Goal: Task Accomplishment & Management: Complete application form

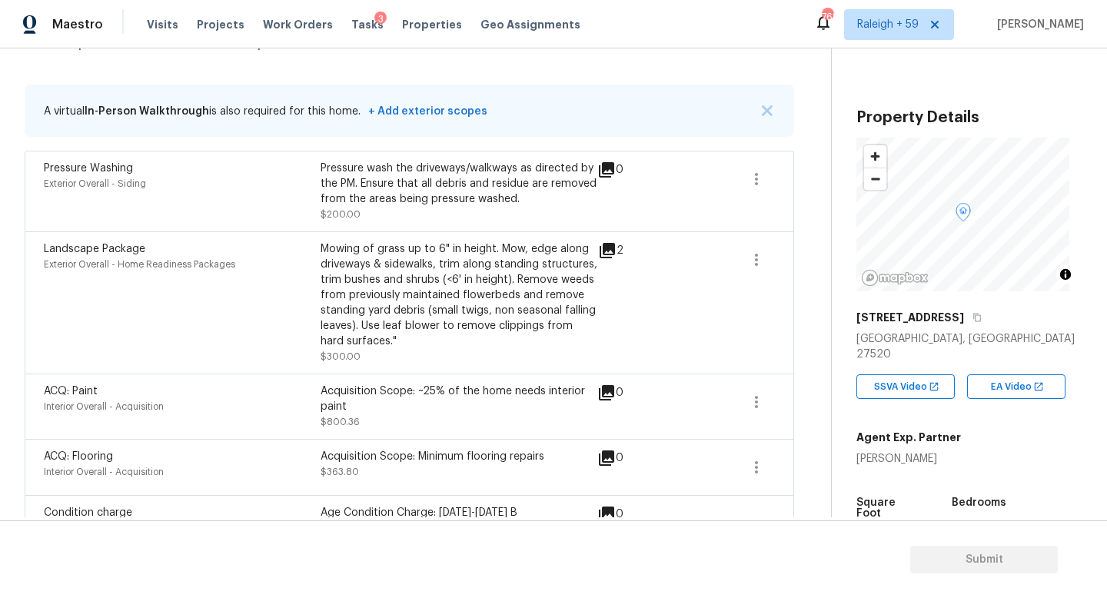
scroll to position [75, 0]
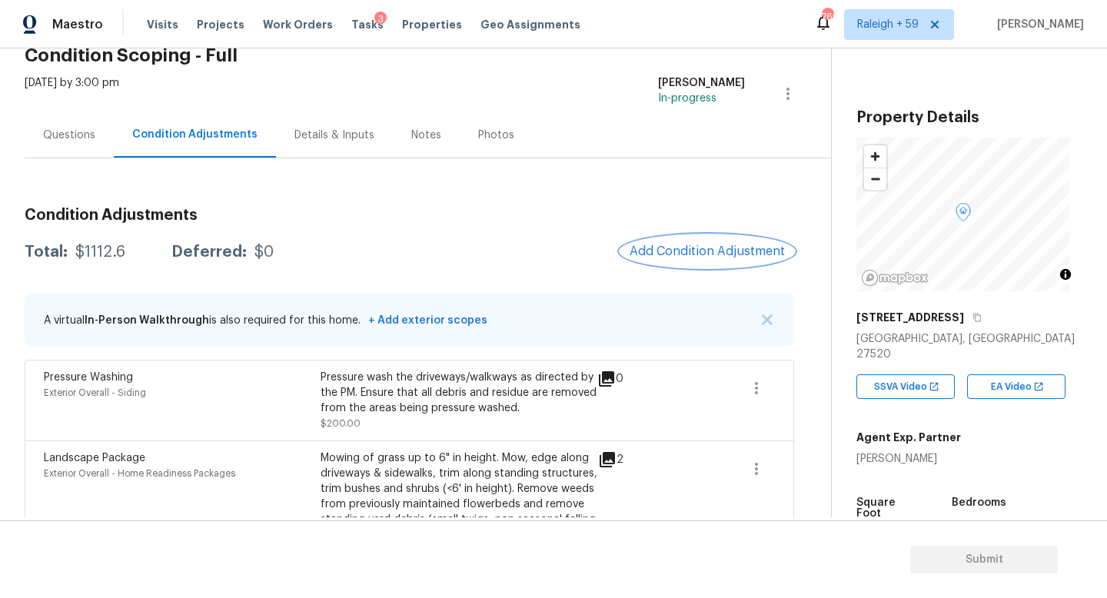
click at [672, 259] on button "Add Condition Adjustment" at bounding box center [707, 251] width 174 height 32
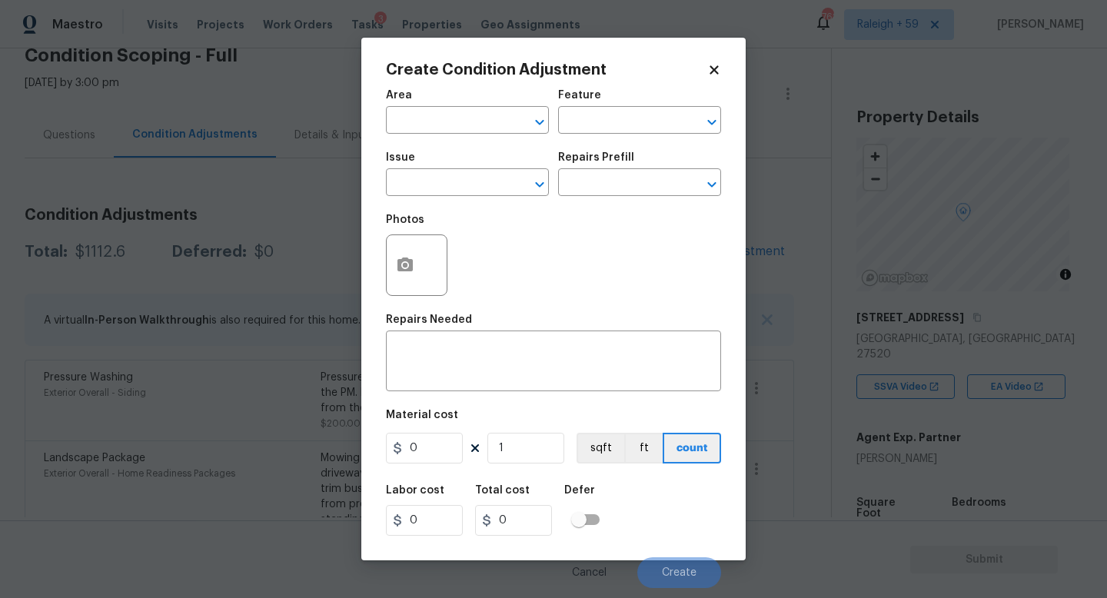
click at [318, 279] on body "Maestro Visits Projects Work Orders Tasks 3 Properties Geo Assignments 762 [GEO…" at bounding box center [553, 299] width 1107 height 598
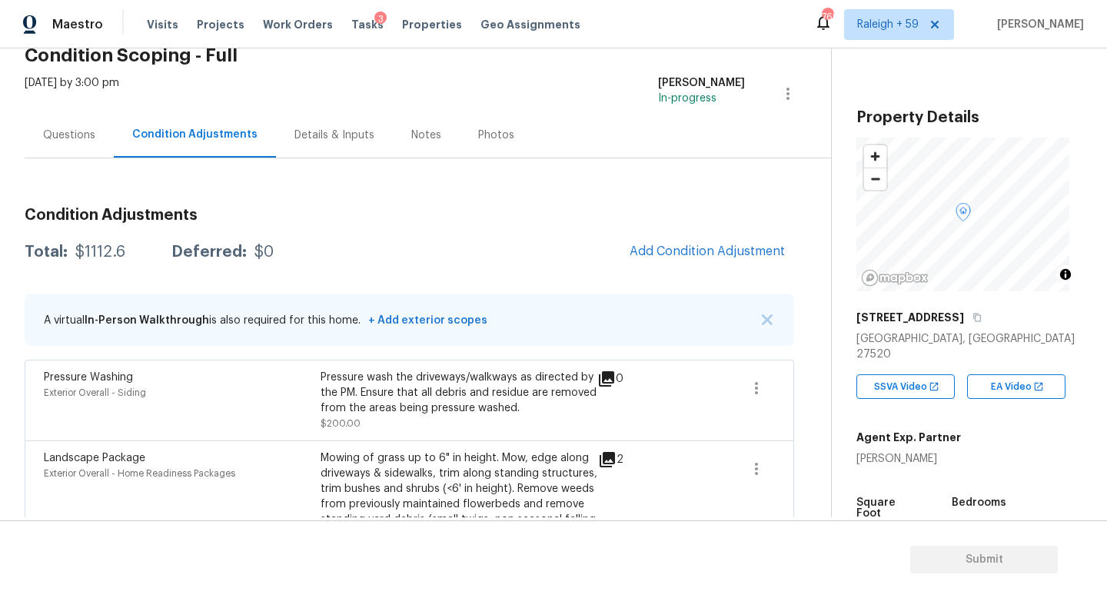
click at [324, 139] on div "Details & Inputs" at bounding box center [334, 135] width 80 height 15
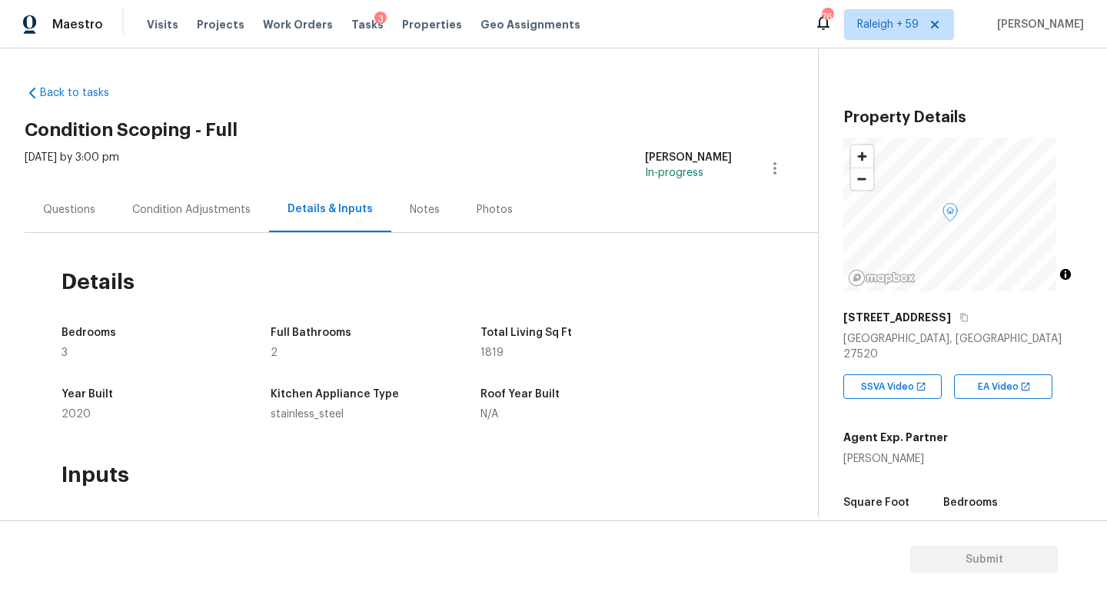
click at [198, 191] on div "Condition Adjustments" at bounding box center [191, 209] width 155 height 45
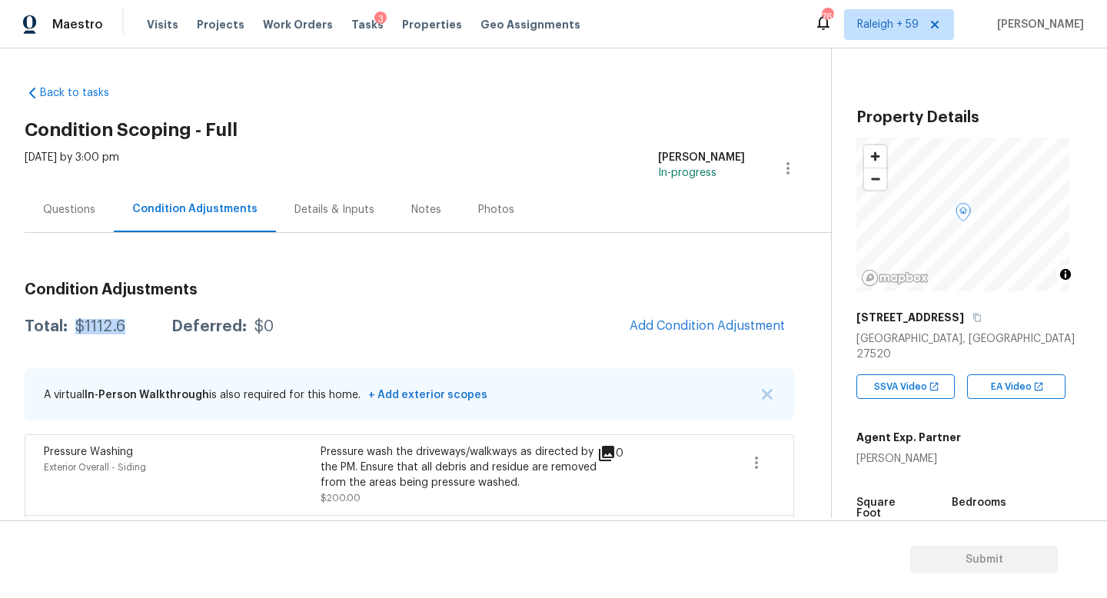
drag, startPoint x: 134, startPoint y: 329, endPoint x: 78, endPoint y: 333, distance: 56.2
click at [78, 333] on div "Total: $1112.6 Deferred: $0" at bounding box center [149, 326] width 249 height 15
drag, startPoint x: 146, startPoint y: 330, endPoint x: 65, endPoint y: 331, distance: 81.5
click at [65, 331] on div "Total: $1112.6 Deferred: $0" at bounding box center [149, 326] width 249 height 15
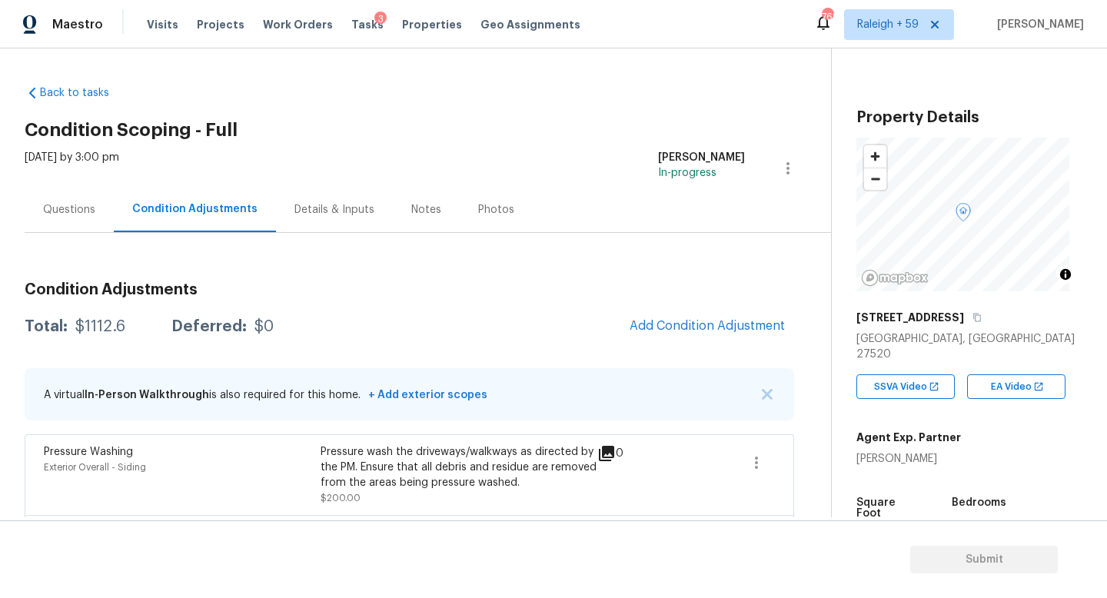
copy div "$1112.6"
click at [66, 202] on div "Questions" at bounding box center [69, 209] width 52 height 15
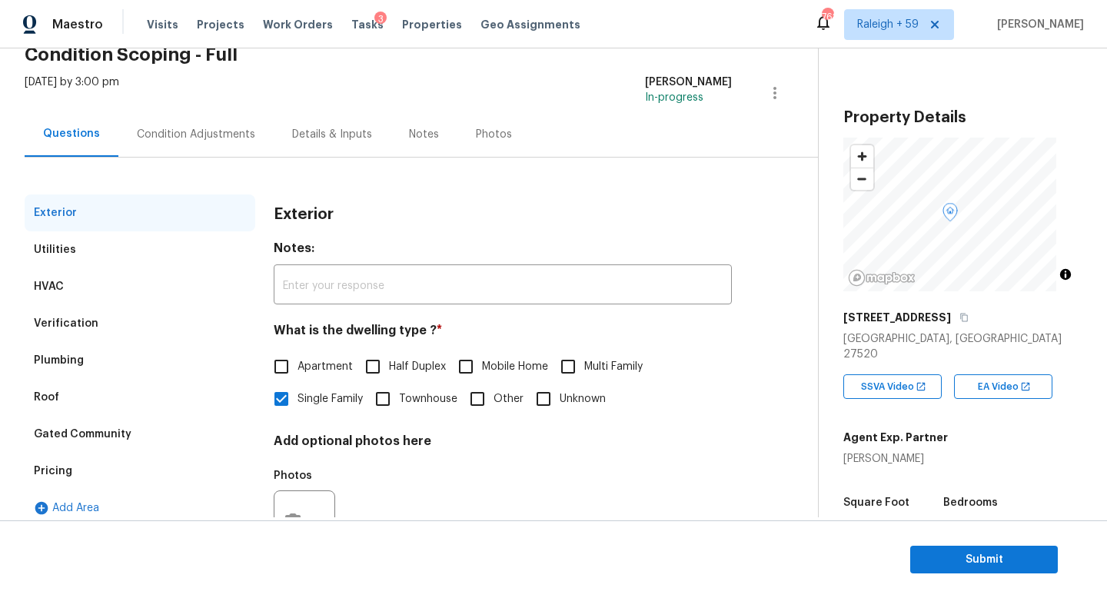
scroll to position [154, 0]
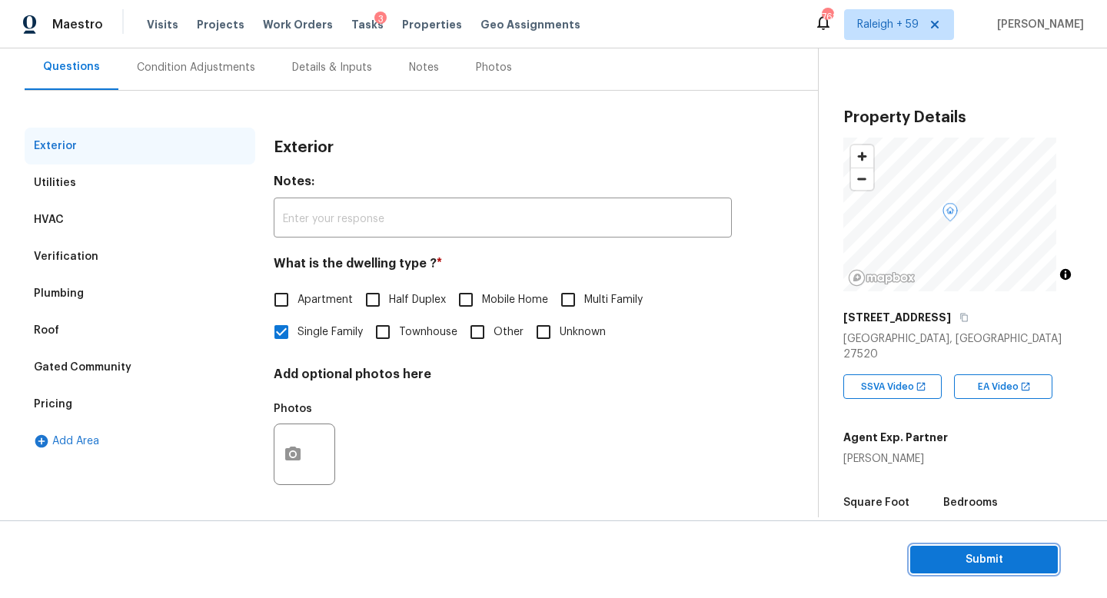
click at [925, 560] on span "Submit" at bounding box center [983, 559] width 123 height 19
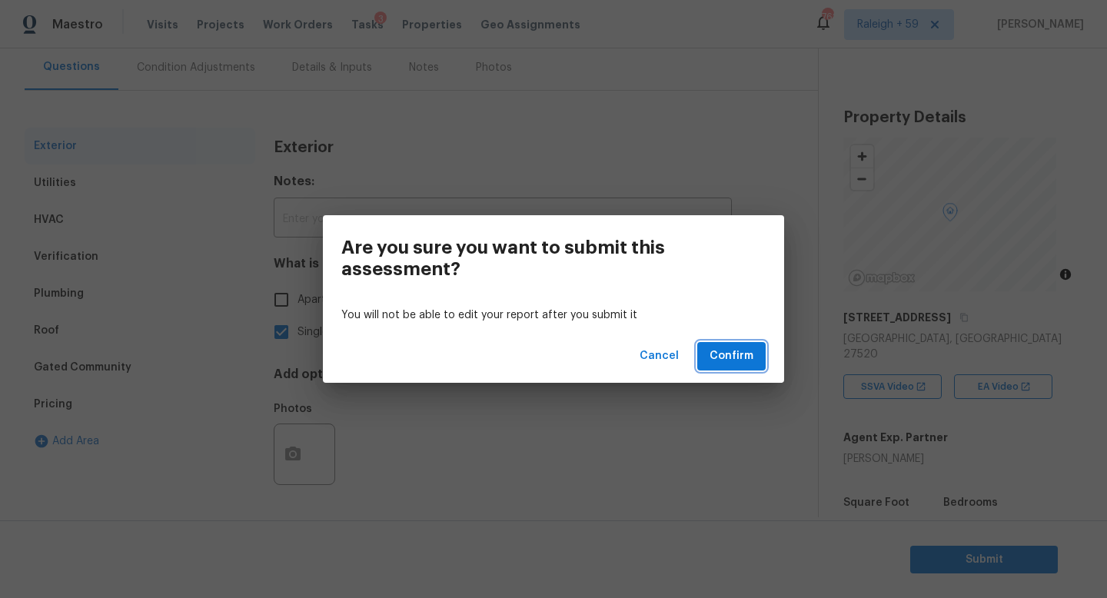
click at [749, 356] on span "Confirm" at bounding box center [731, 356] width 44 height 19
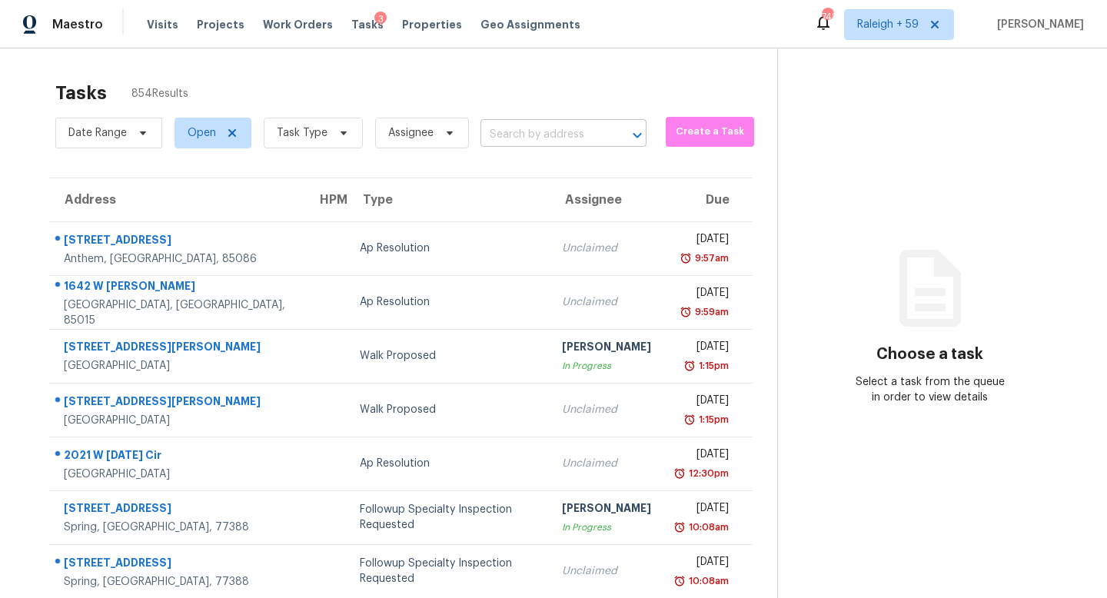
click at [556, 138] on input "text" at bounding box center [541, 135] width 123 height 24
paste input "[STREET_ADDRESS]"
type input "[STREET_ADDRESS]"
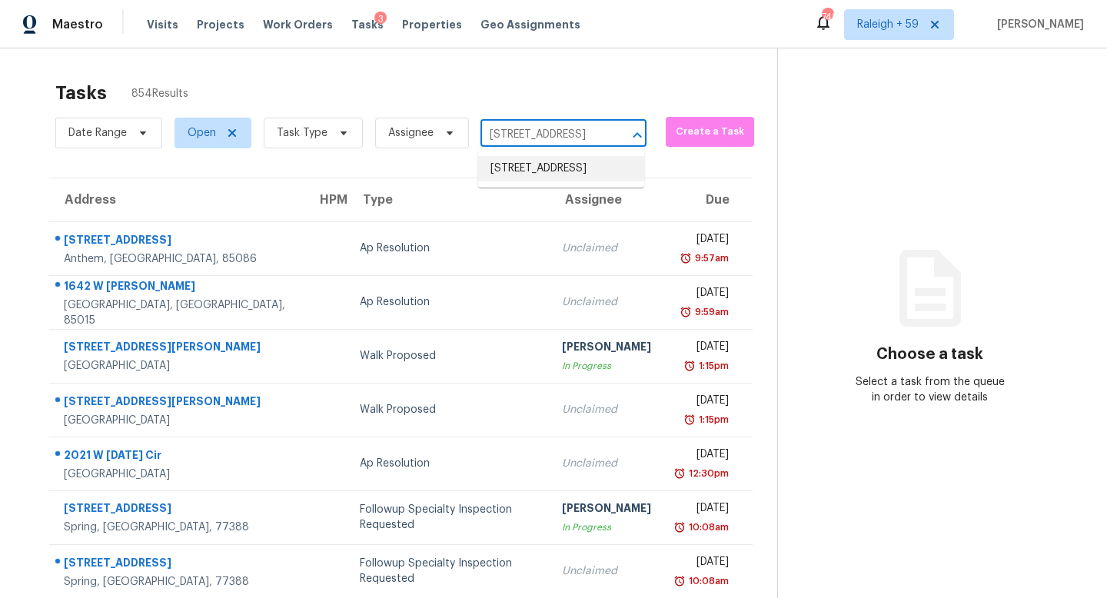
click at [566, 170] on li "[STREET_ADDRESS]" at bounding box center [561, 168] width 166 height 25
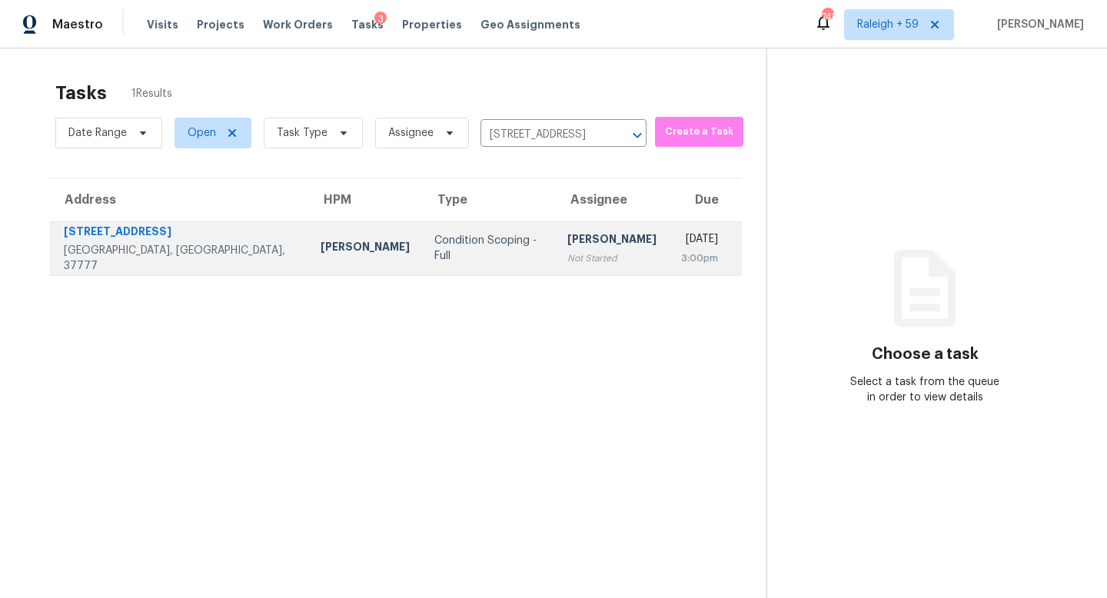
click at [555, 267] on td "[PERSON_NAME] Not Started" at bounding box center [612, 248] width 114 height 54
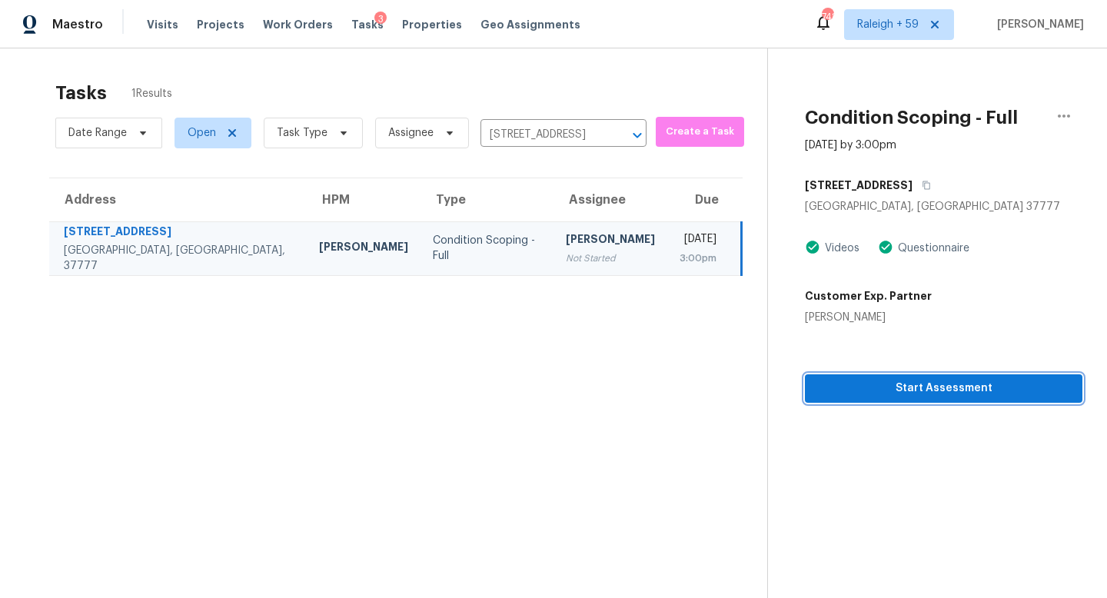
click at [893, 386] on span "Start Assessment" at bounding box center [943, 388] width 253 height 19
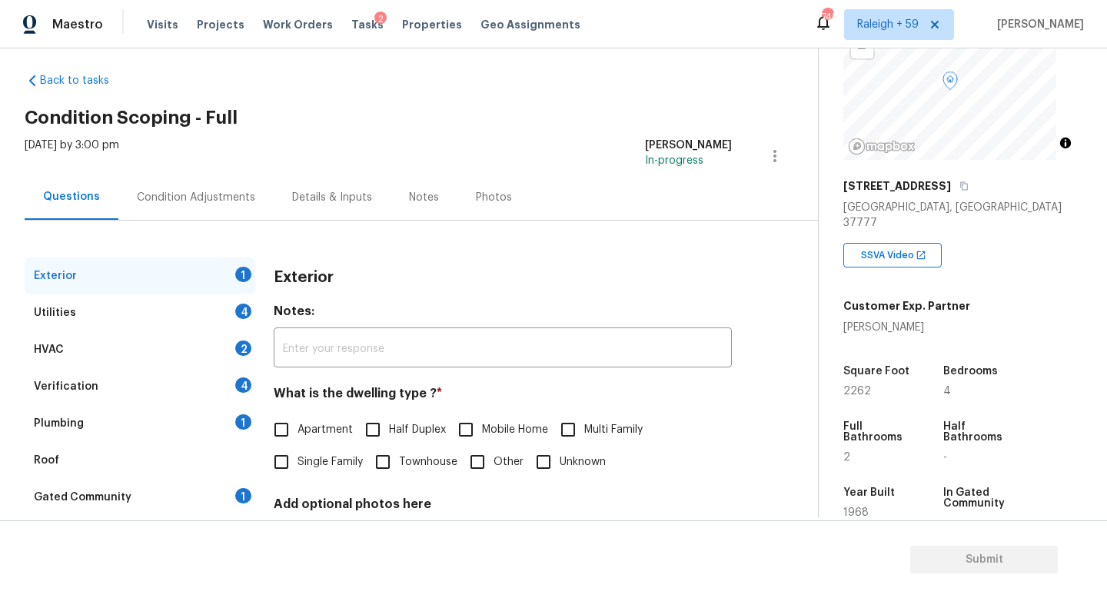
scroll to position [28, 0]
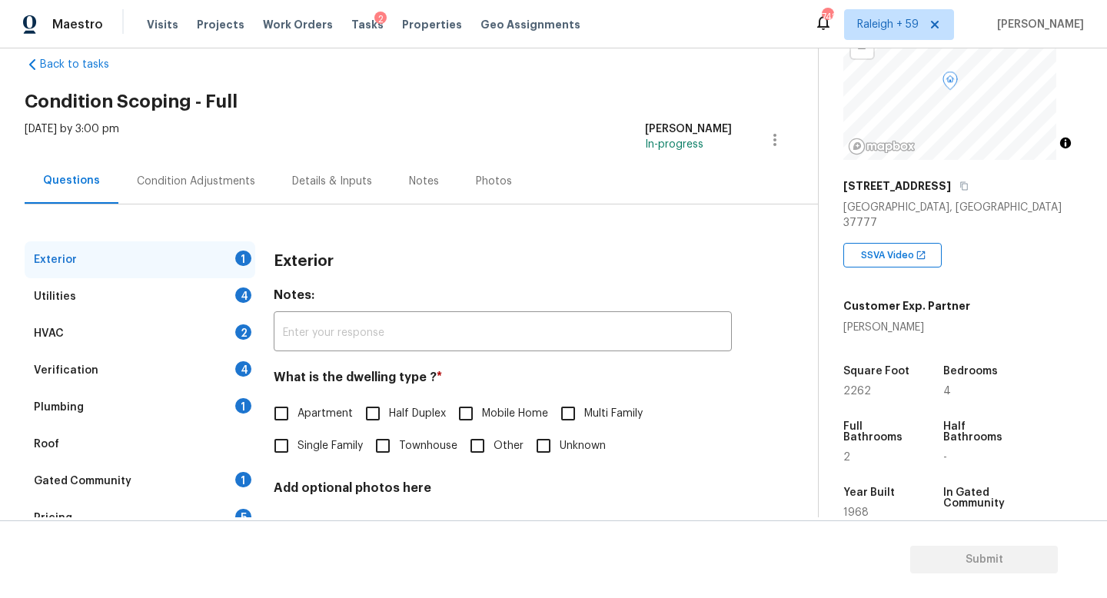
click at [324, 443] on span "Single Family" at bounding box center [329, 446] width 65 height 16
click at [297, 443] on input "Single Family" at bounding box center [281, 446] width 32 height 32
checkbox input "true"
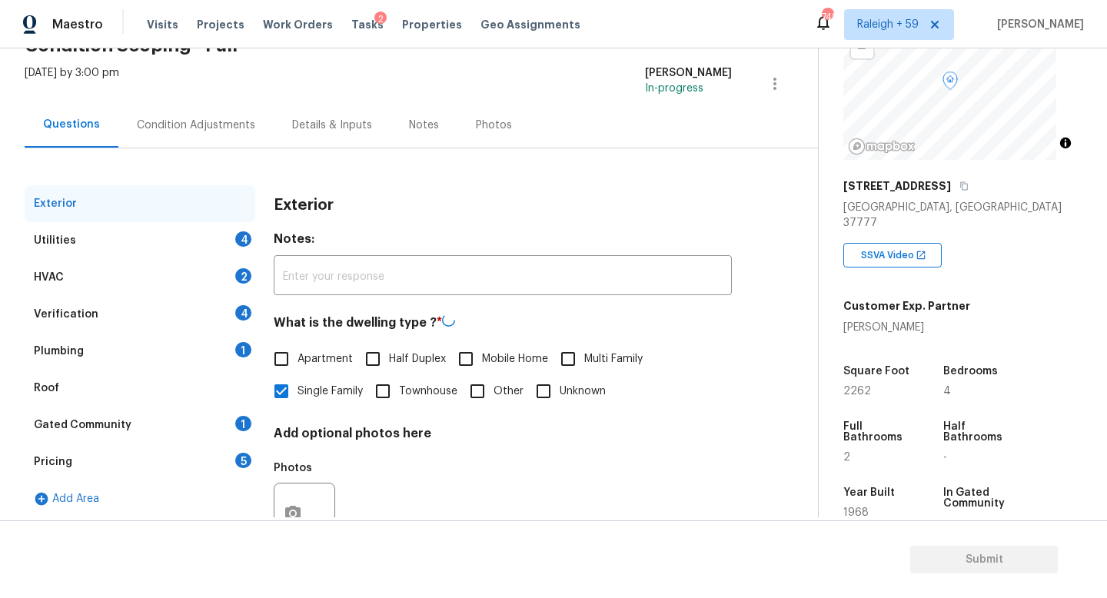
scroll to position [154, 0]
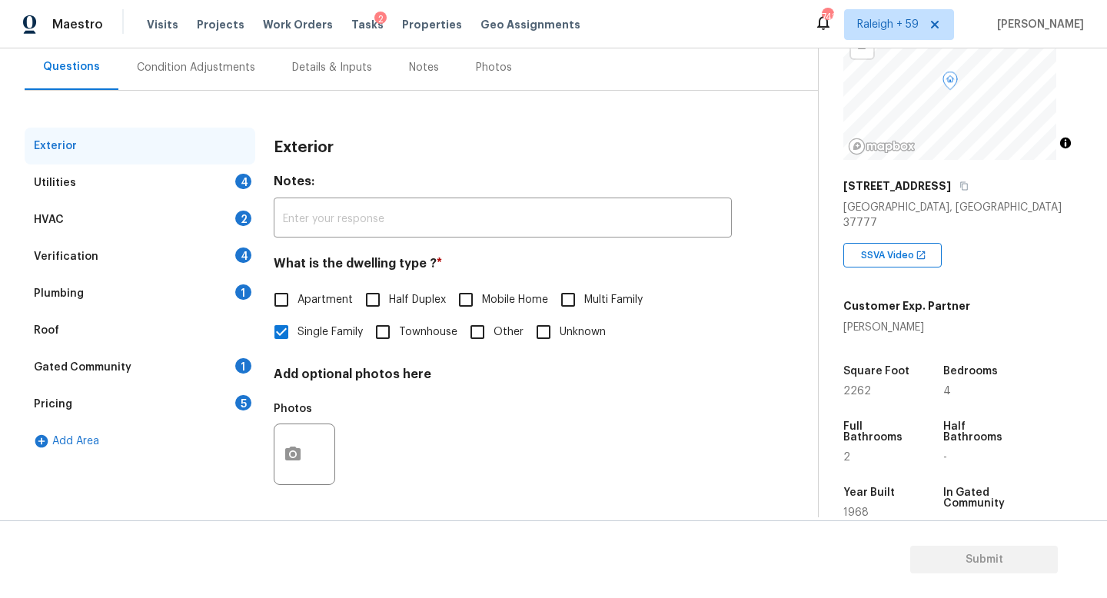
click at [211, 241] on div "Verification 4" at bounding box center [140, 256] width 231 height 37
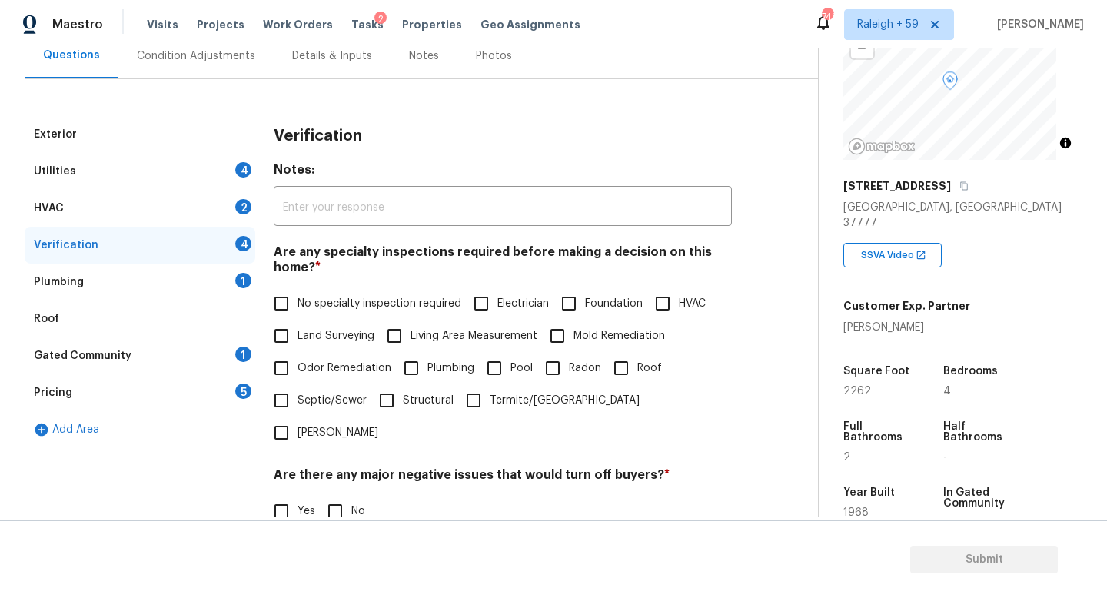
click at [297, 320] on input "Land Surveying" at bounding box center [281, 336] width 32 height 32
checkbox input "true"
click at [348, 301] on span "No specialty inspection required" at bounding box center [379, 305] width 164 height 16
click at [297, 301] on input "No specialty inspection required" at bounding box center [281, 305] width 32 height 32
checkbox input "true"
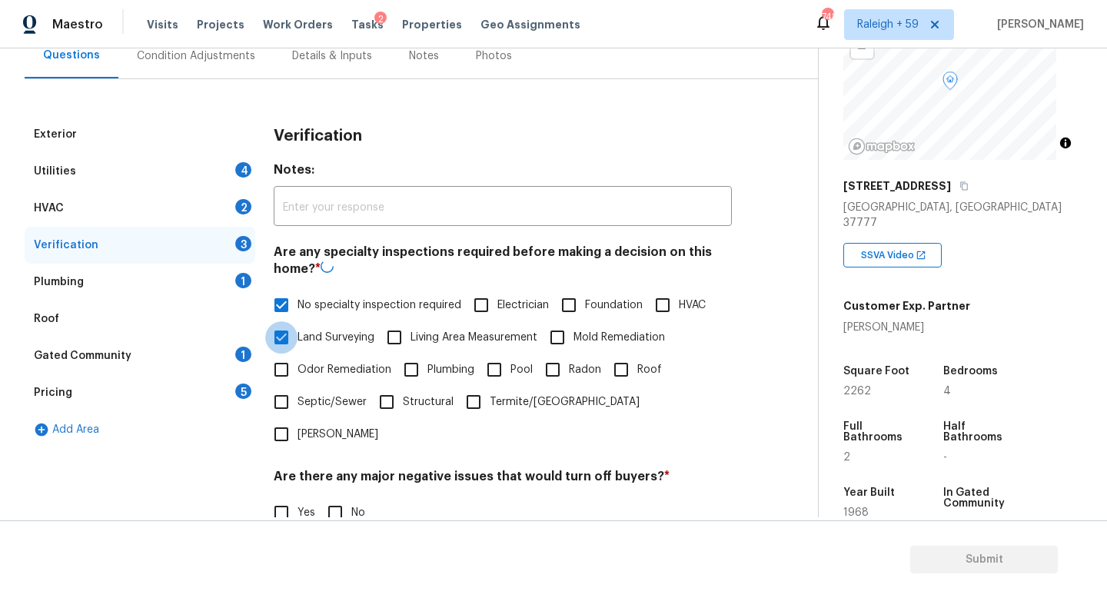
click at [297, 337] on input "Land Surveying" at bounding box center [281, 337] width 32 height 32
checkbox input "false"
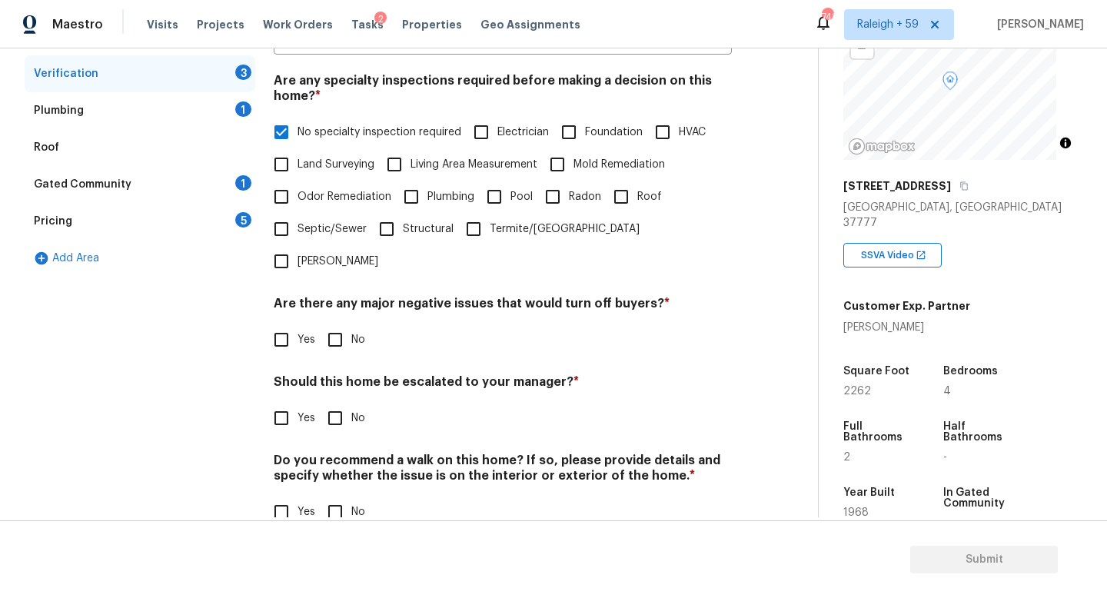
scroll to position [370, 0]
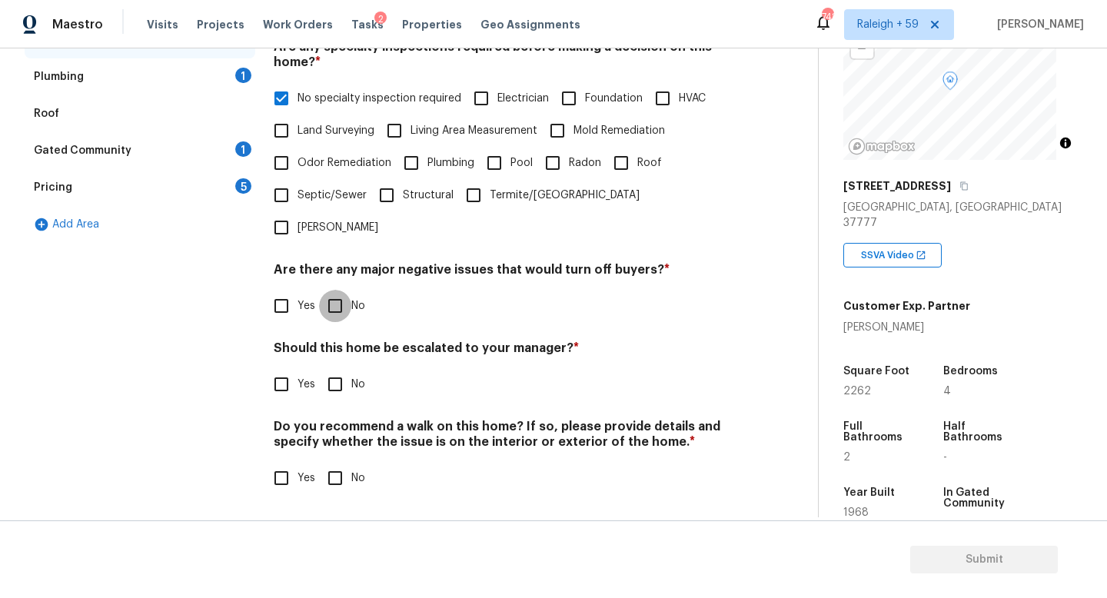
click at [347, 297] on input "No" at bounding box center [335, 306] width 32 height 32
checkbox input "true"
click at [288, 373] on input "Yes" at bounding box center [281, 384] width 32 height 32
checkbox input "true"
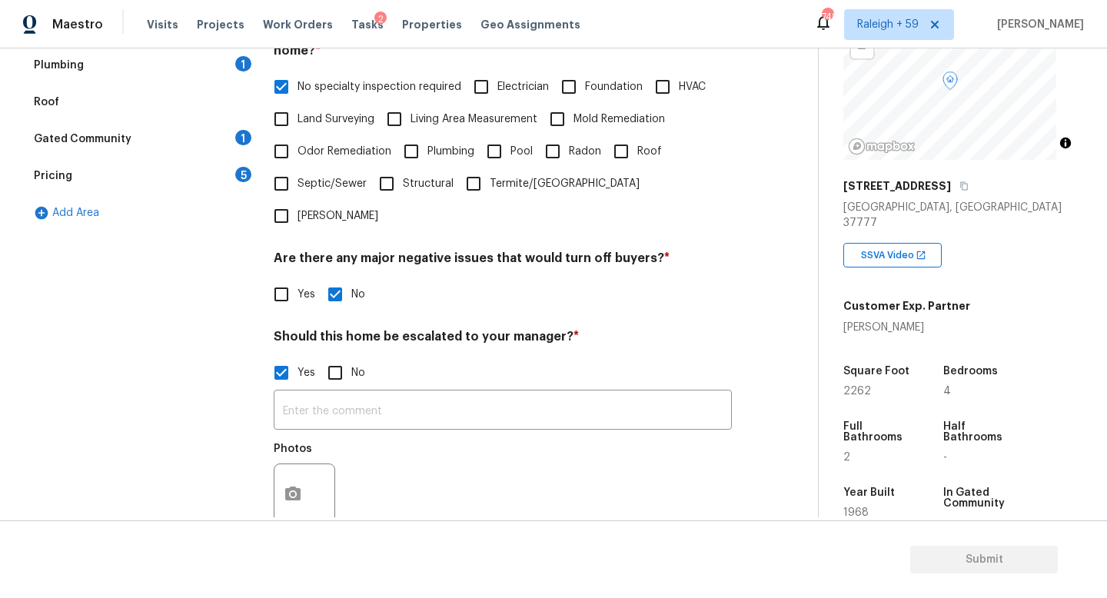
click at [353, 432] on div "​ Photos" at bounding box center [503, 461] width 458 height 145
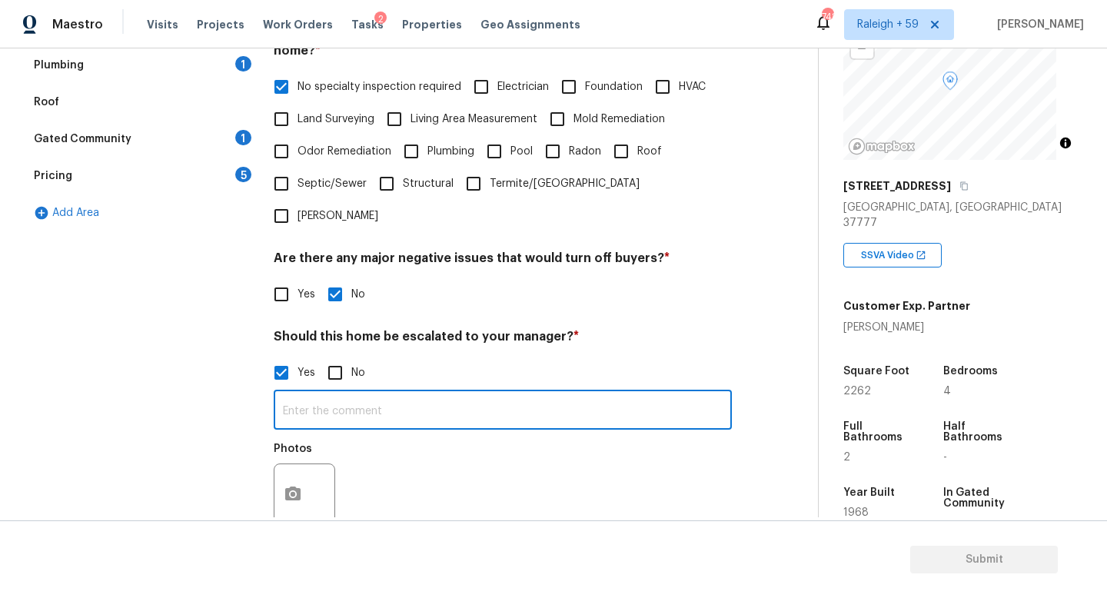
click at [353, 428] on input "text" at bounding box center [503, 411] width 458 height 36
click at [350, 423] on input "text" at bounding box center [503, 411] width 458 height 36
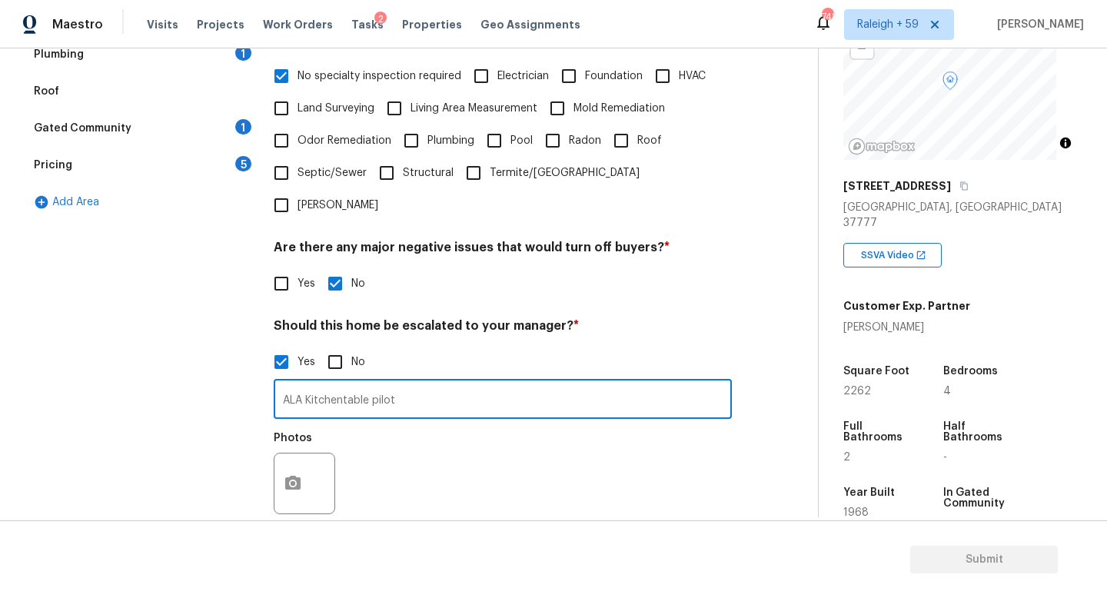
scroll to position [396, 0]
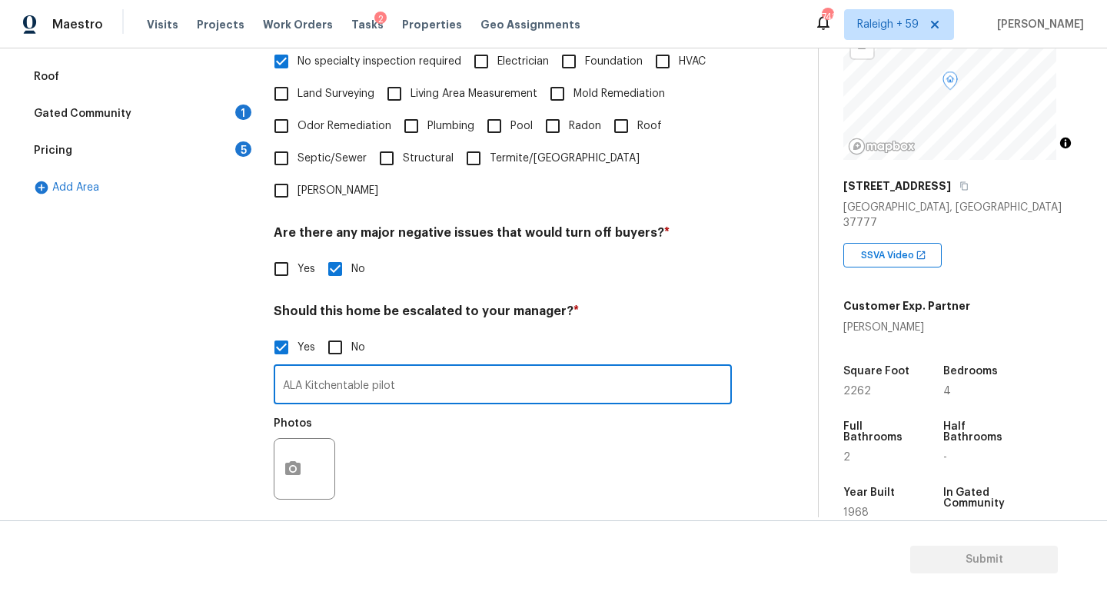
type input "ALA Kitchentable pilot"
click at [300, 472] on icon "button" at bounding box center [292, 468] width 15 height 14
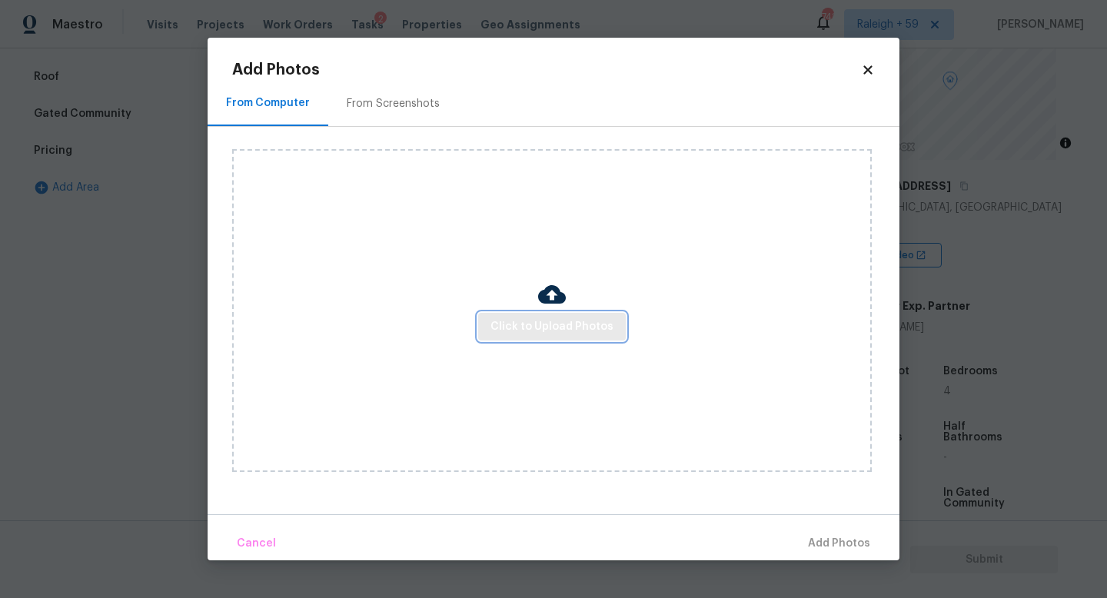
click at [572, 330] on span "Click to Upload Photos" at bounding box center [551, 326] width 123 height 19
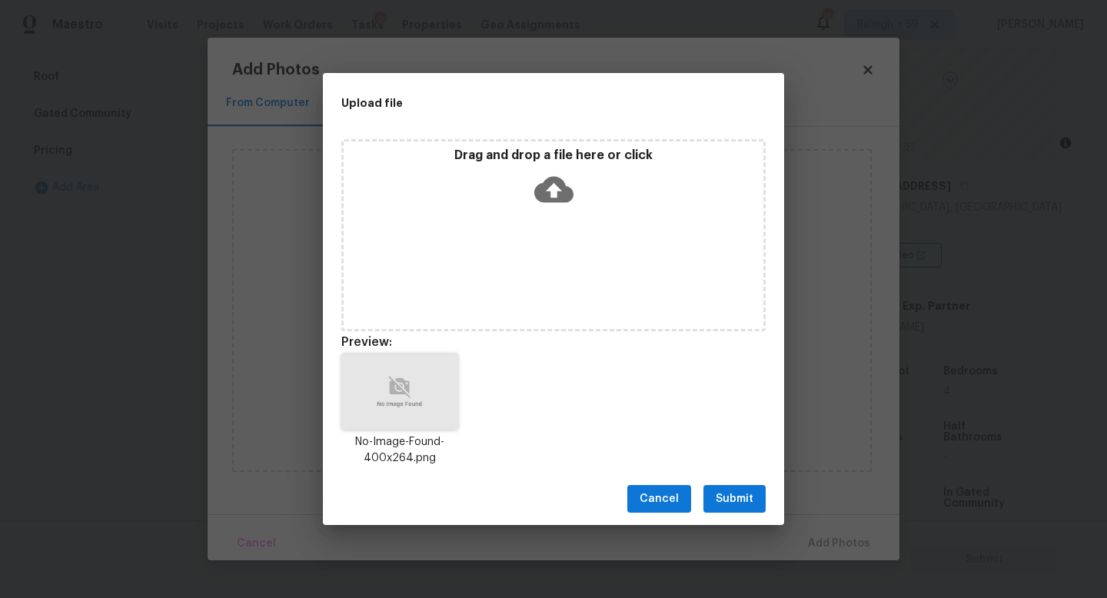
click at [733, 503] on span "Submit" at bounding box center [734, 499] width 38 height 19
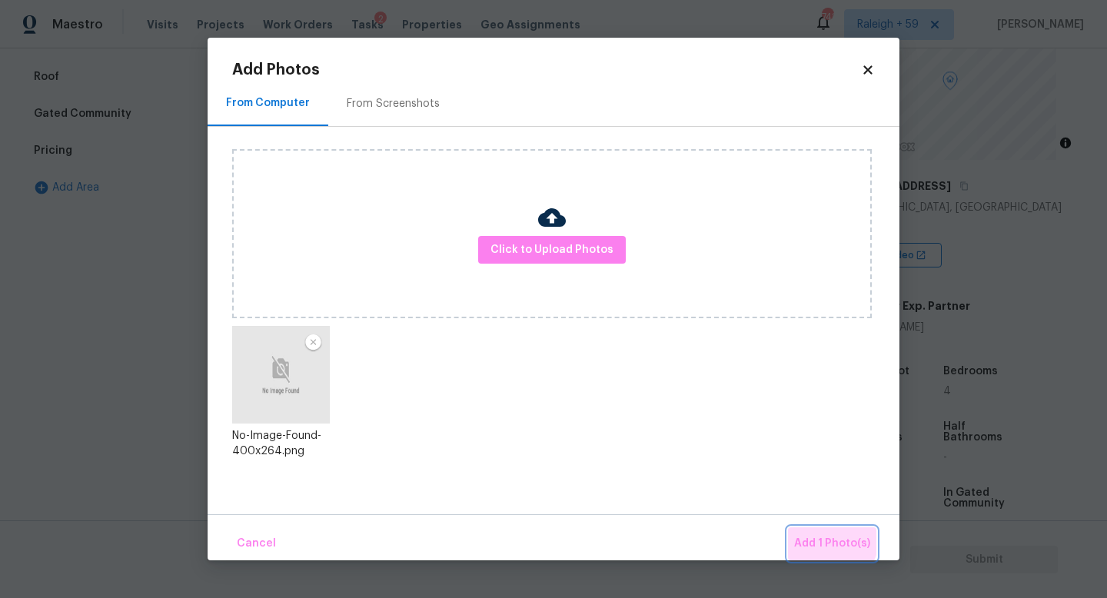
click at [803, 530] on button "Add 1 Photo(s)" at bounding box center [832, 543] width 88 height 33
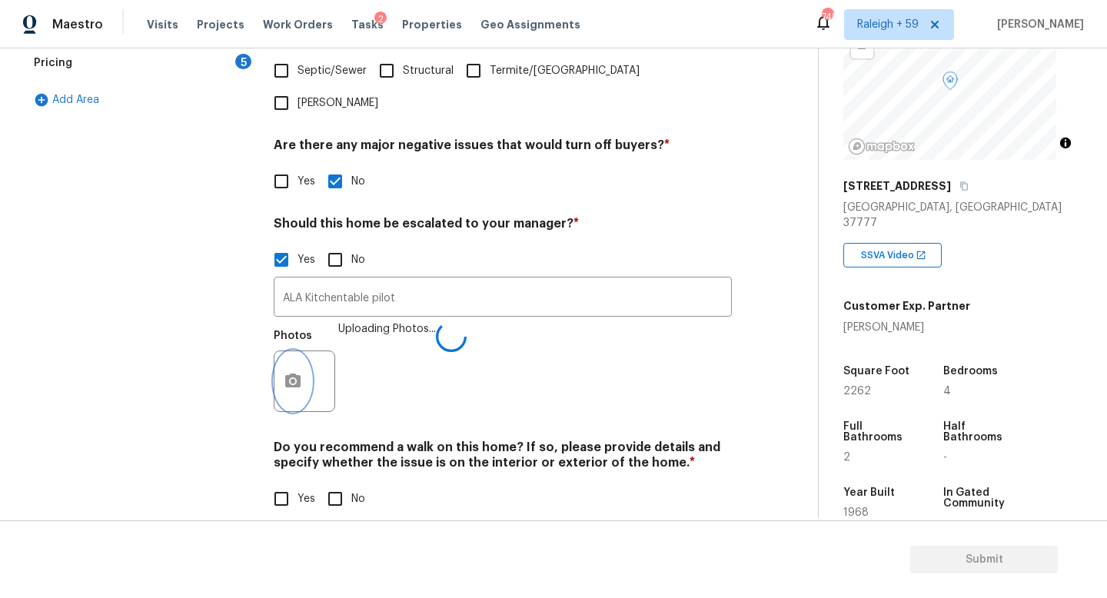
scroll to position [516, 0]
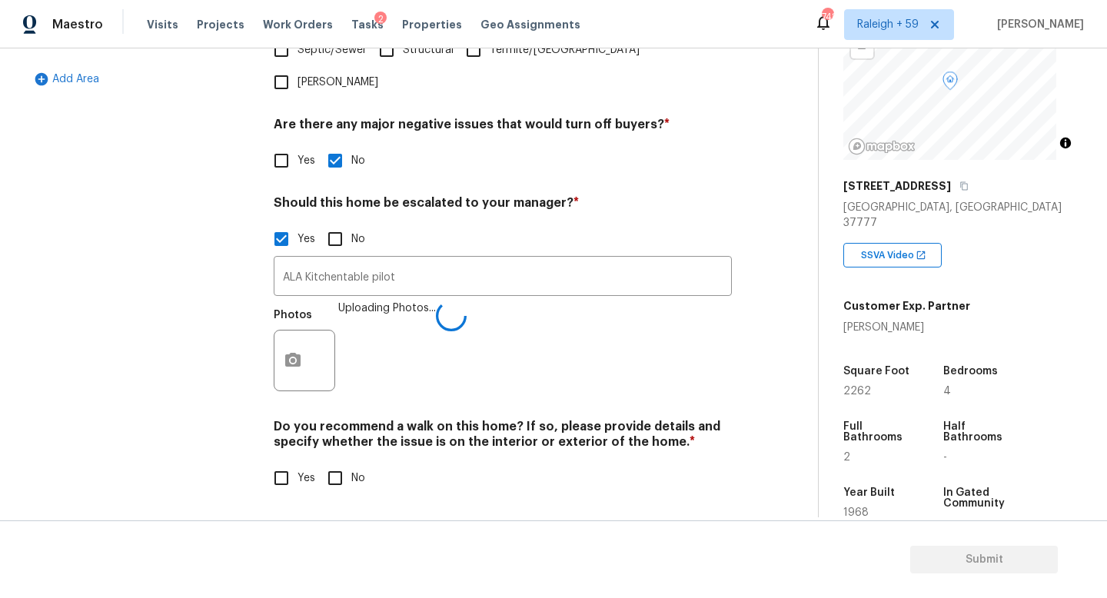
click at [325, 466] on input "No" at bounding box center [335, 478] width 32 height 32
checkbox input "true"
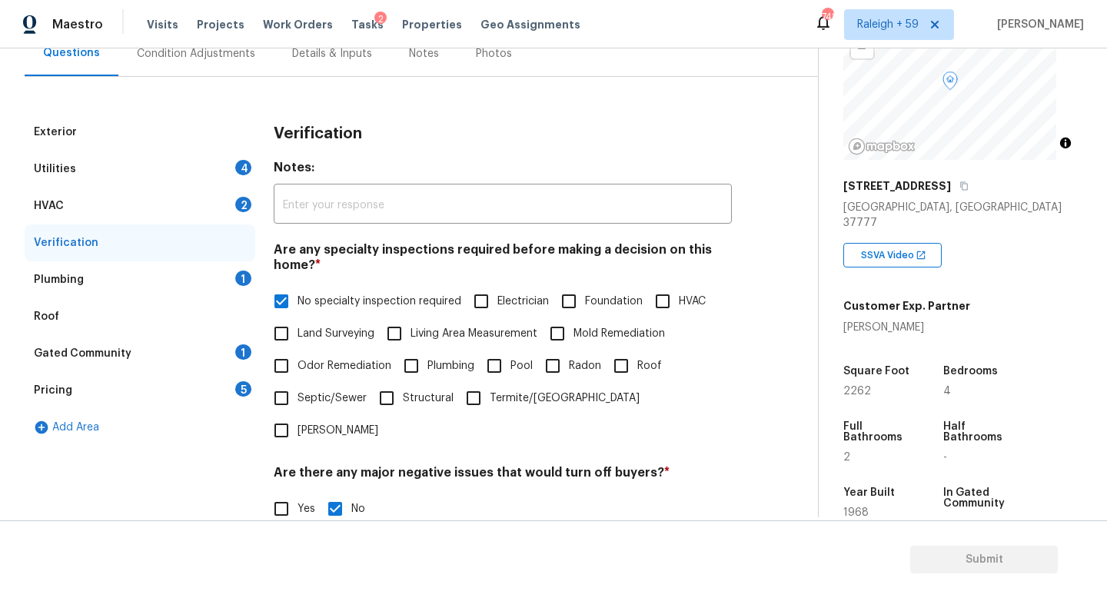
scroll to position [82, 0]
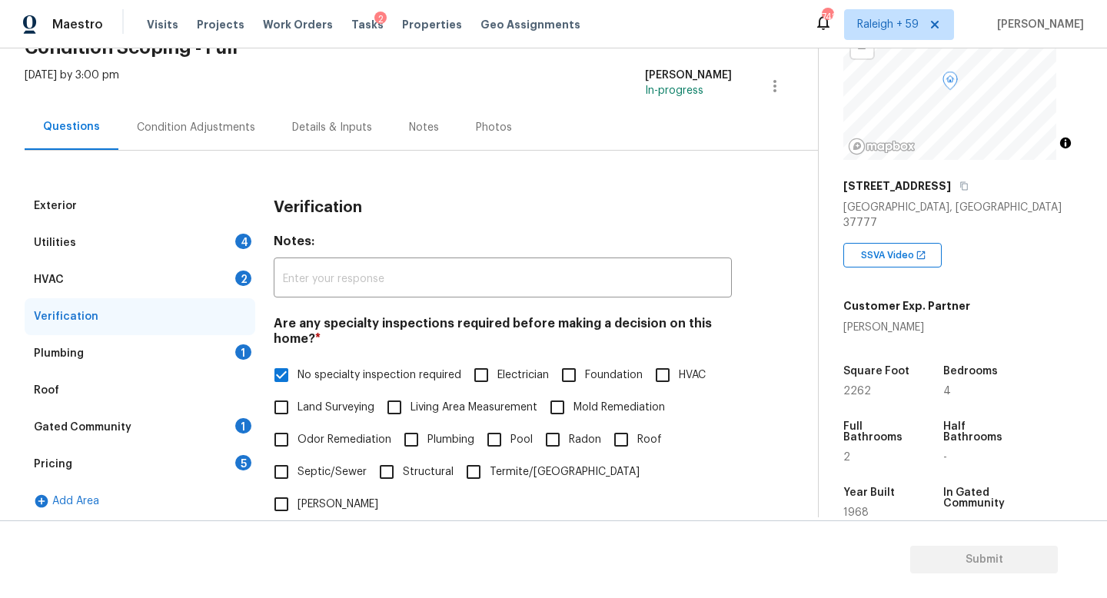
click at [217, 347] on div "Plumbing 1" at bounding box center [140, 353] width 231 height 37
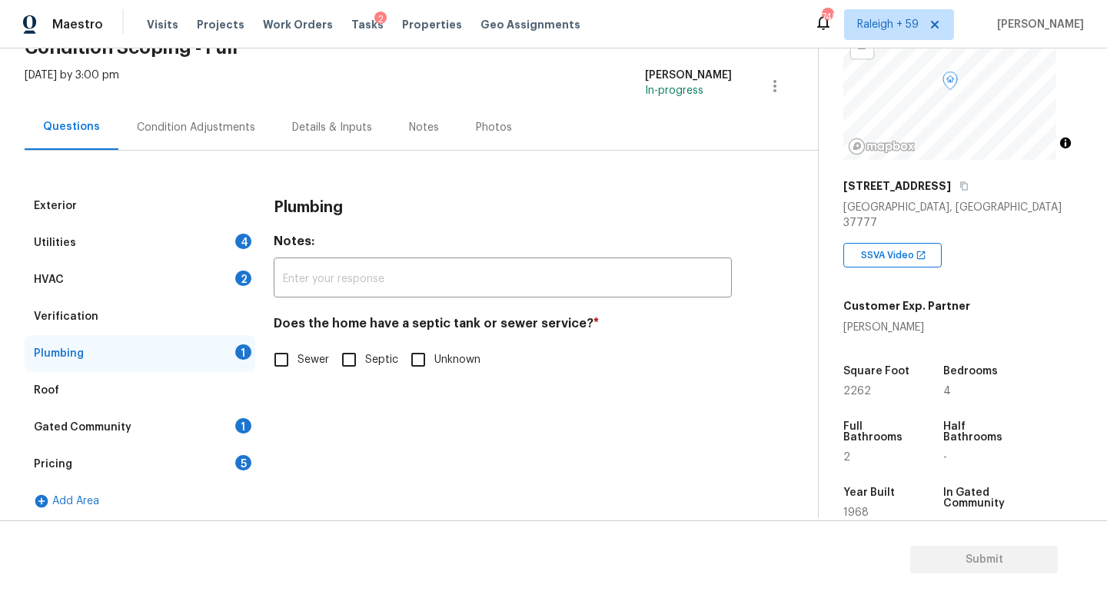
click at [340, 140] on div "Details & Inputs" at bounding box center [332, 127] width 117 height 45
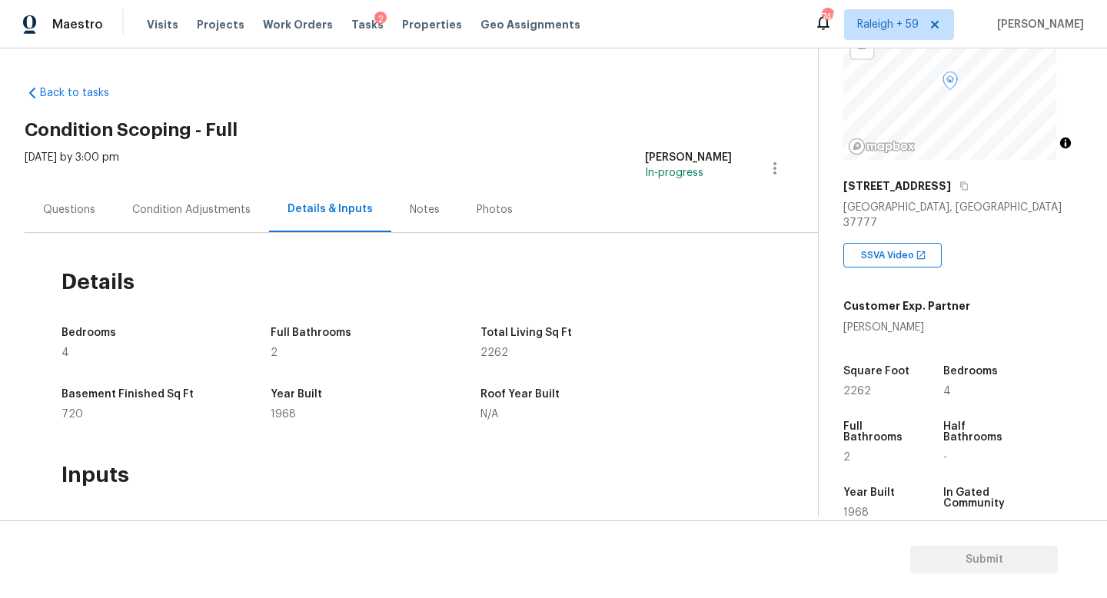
click at [67, 221] on div "Questions" at bounding box center [69, 209] width 89 height 45
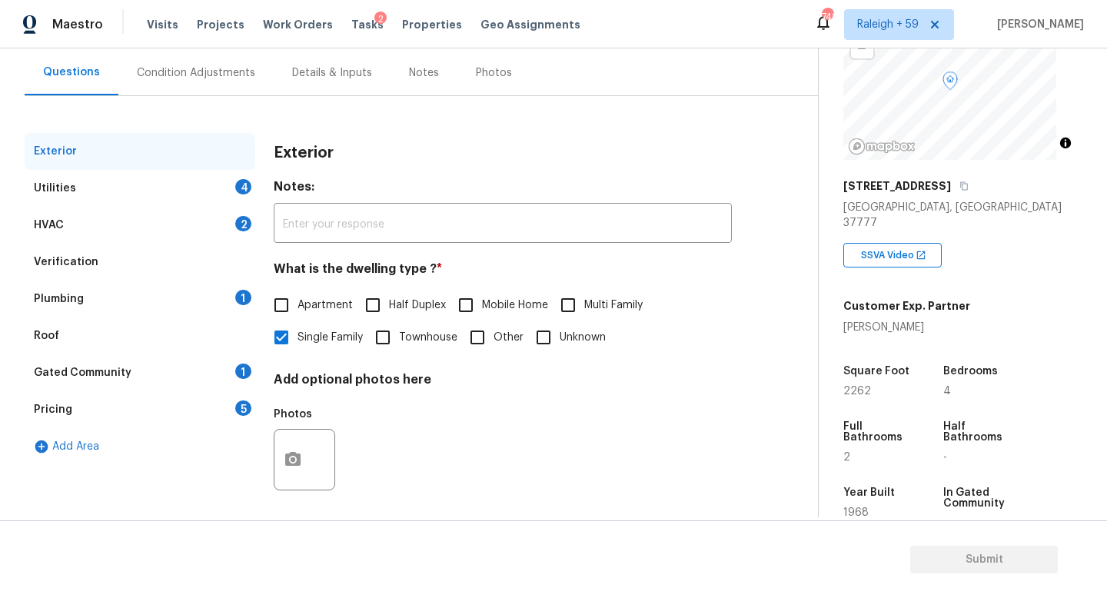
scroll to position [154, 0]
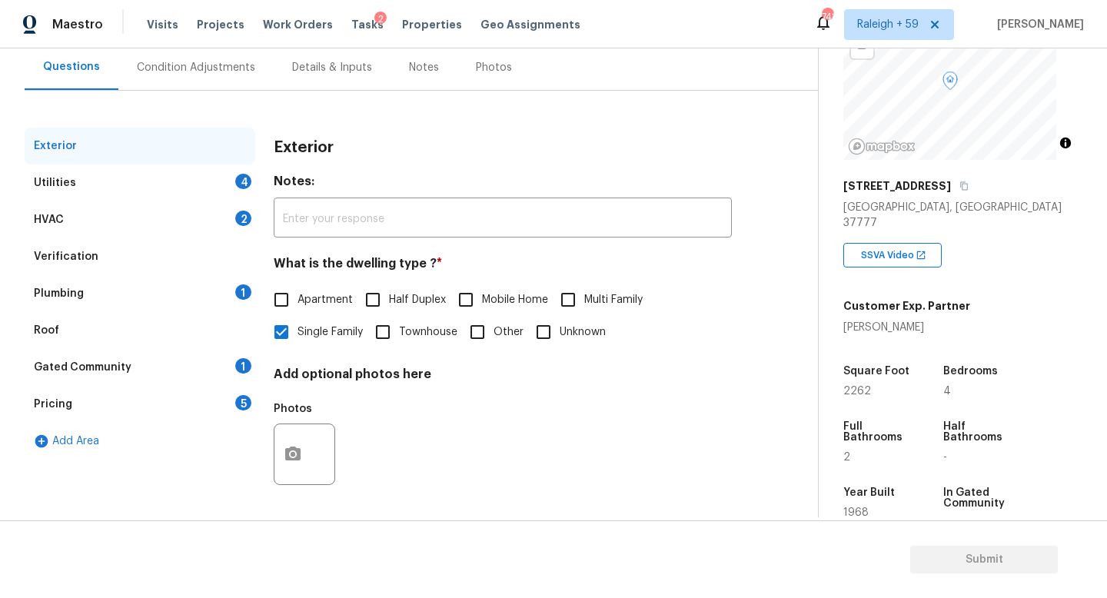
click at [169, 284] on div "Plumbing 1" at bounding box center [140, 293] width 231 height 37
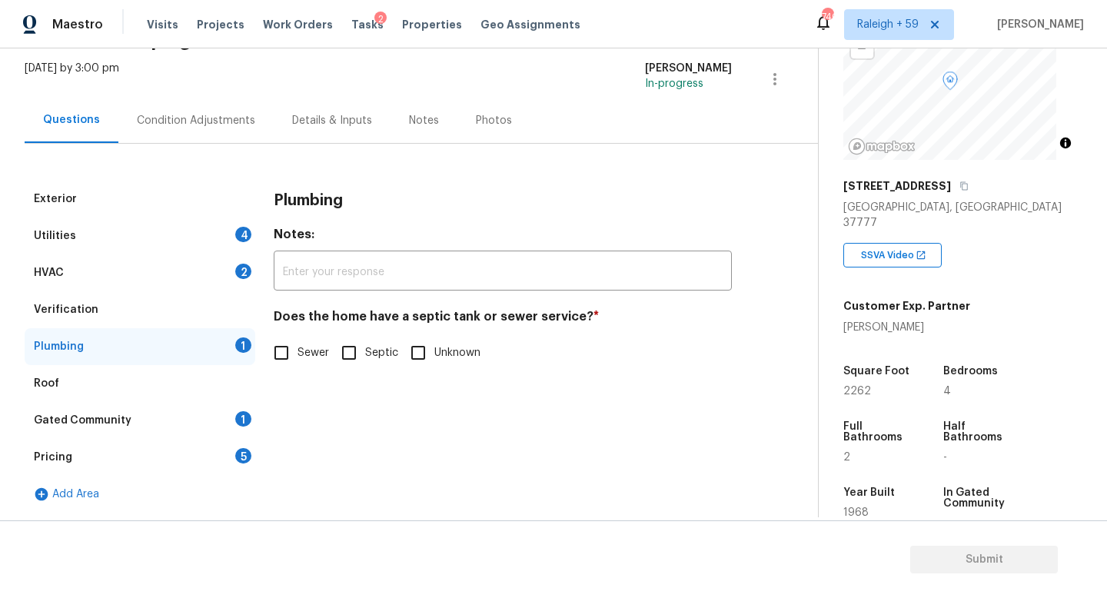
click at [350, 347] on input "Septic" at bounding box center [349, 353] width 32 height 32
checkbox input "true"
click at [220, 413] on div "Gated Community 1" at bounding box center [140, 420] width 231 height 37
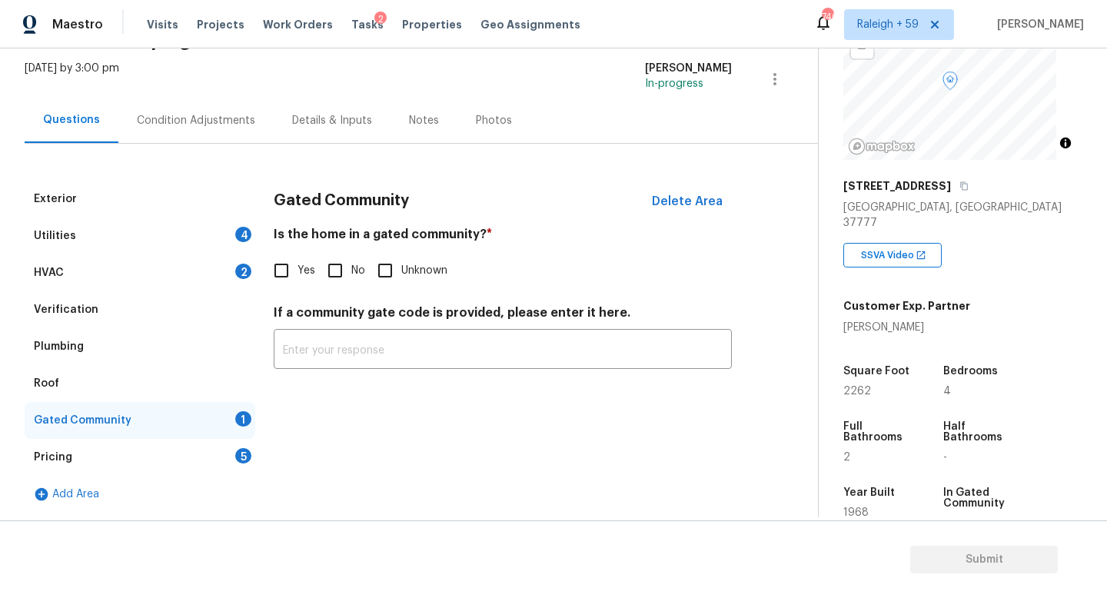
click at [343, 264] on input "No" at bounding box center [335, 270] width 32 height 32
checkbox input "true"
click at [219, 219] on div "Utilities 4" at bounding box center [140, 235] width 231 height 37
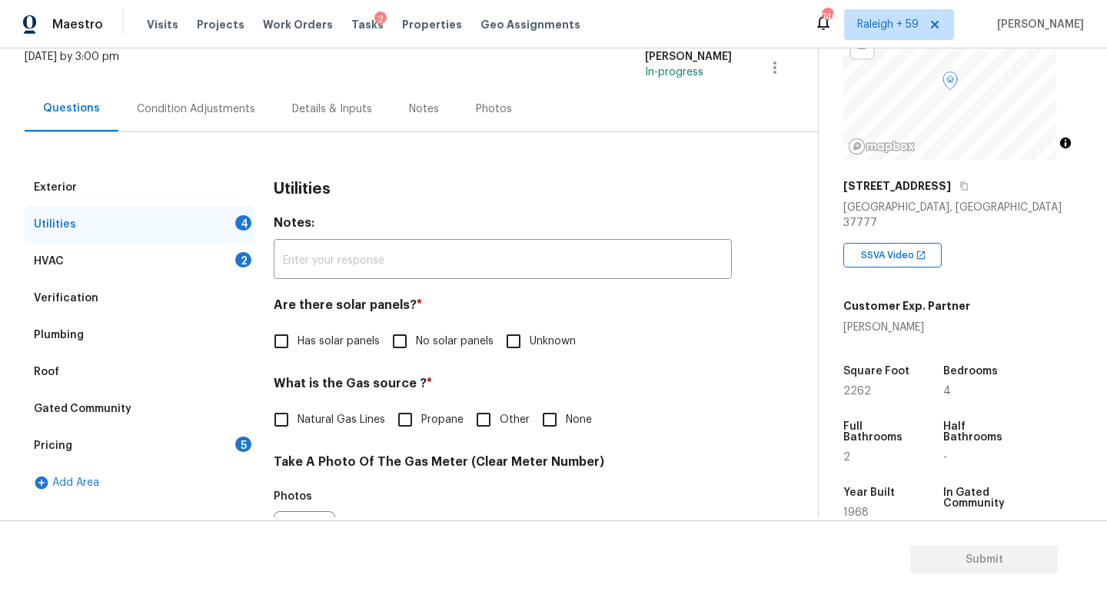
click at [427, 344] on span "No solar panels" at bounding box center [455, 342] width 78 height 16
click at [416, 344] on input "No solar panels" at bounding box center [399, 341] width 32 height 32
checkbox input "true"
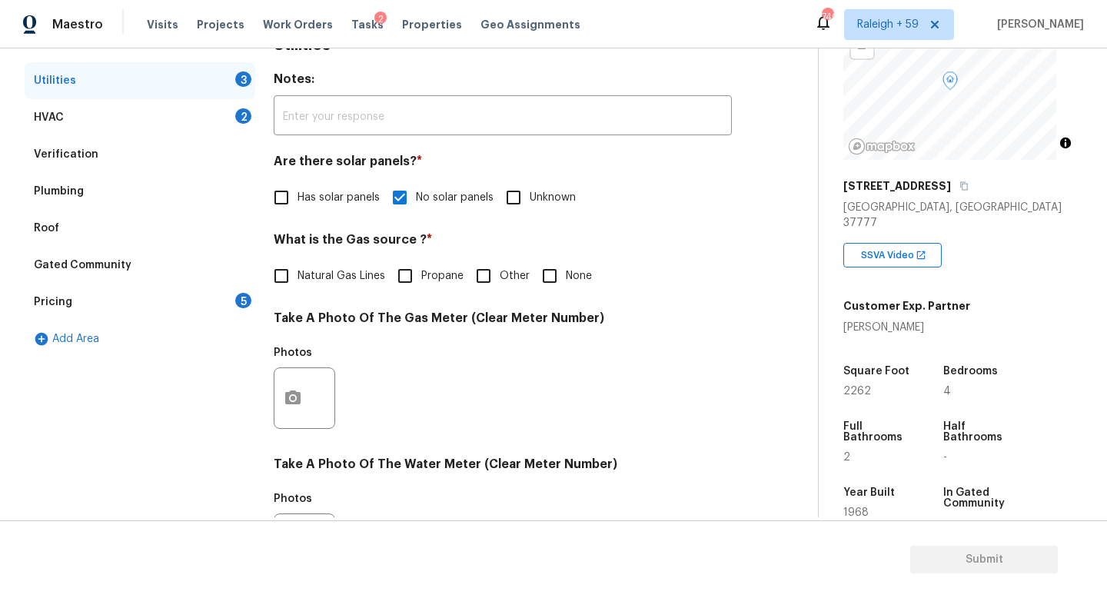
click at [345, 273] on span "Natural Gas Lines" at bounding box center [341, 276] width 88 height 16
click at [297, 273] on input "Natural Gas Lines" at bounding box center [281, 276] width 32 height 32
checkbox input "true"
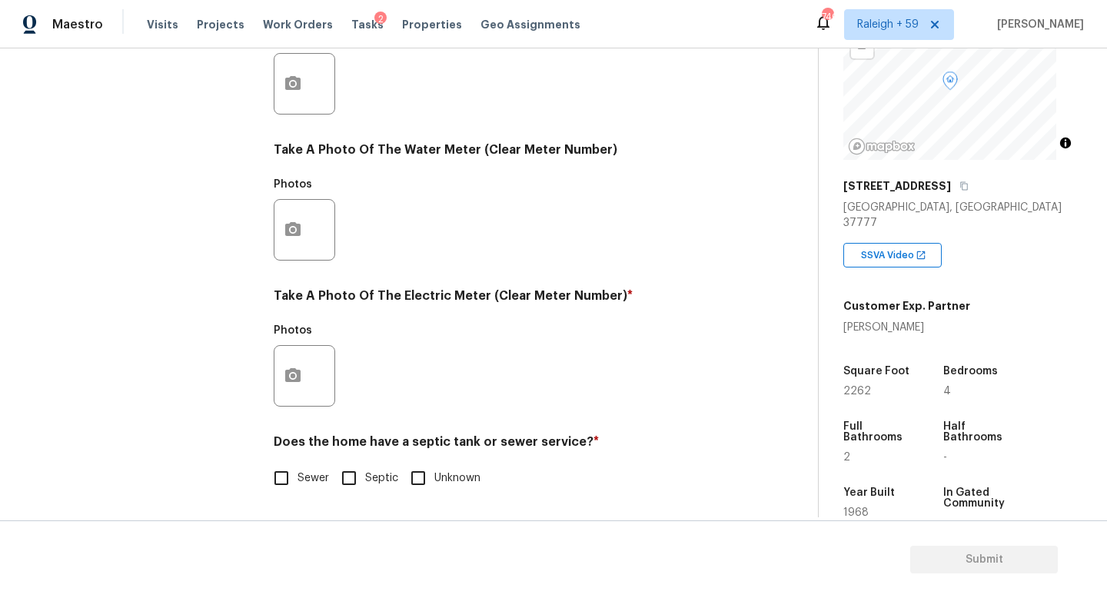
scroll to position [570, 0]
click at [271, 348] on div "Exterior Utilities 2 HVAC 2 Verification Plumbing Roof Gated Community Pricing …" at bounding box center [403, 112] width 756 height 802
click at [290, 368] on icon "button" at bounding box center [292, 375] width 15 height 14
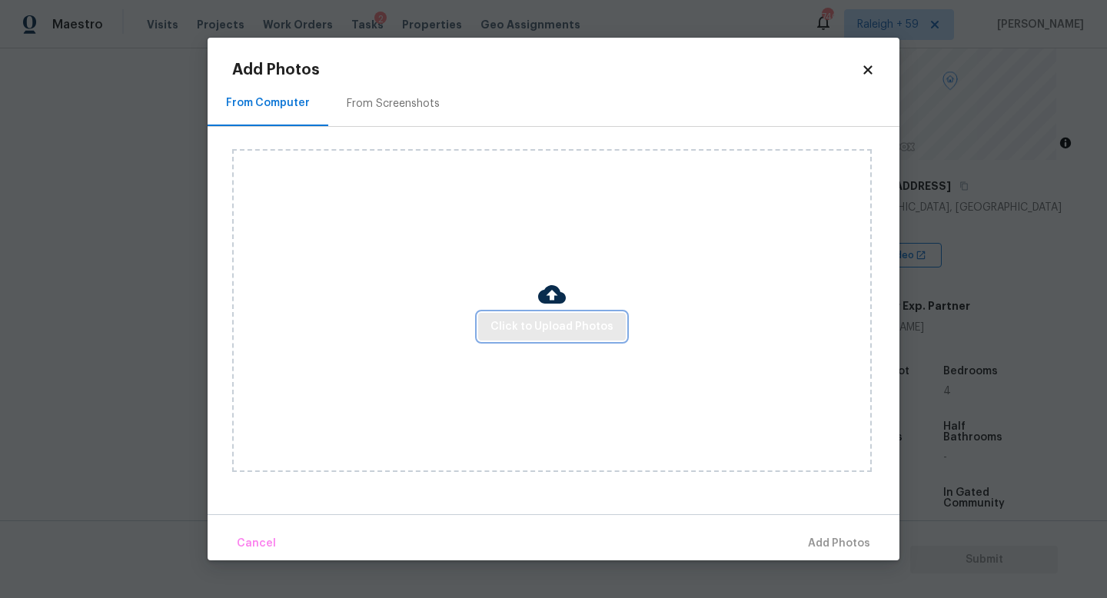
click at [549, 316] on button "Click to Upload Photos" at bounding box center [552, 327] width 148 height 28
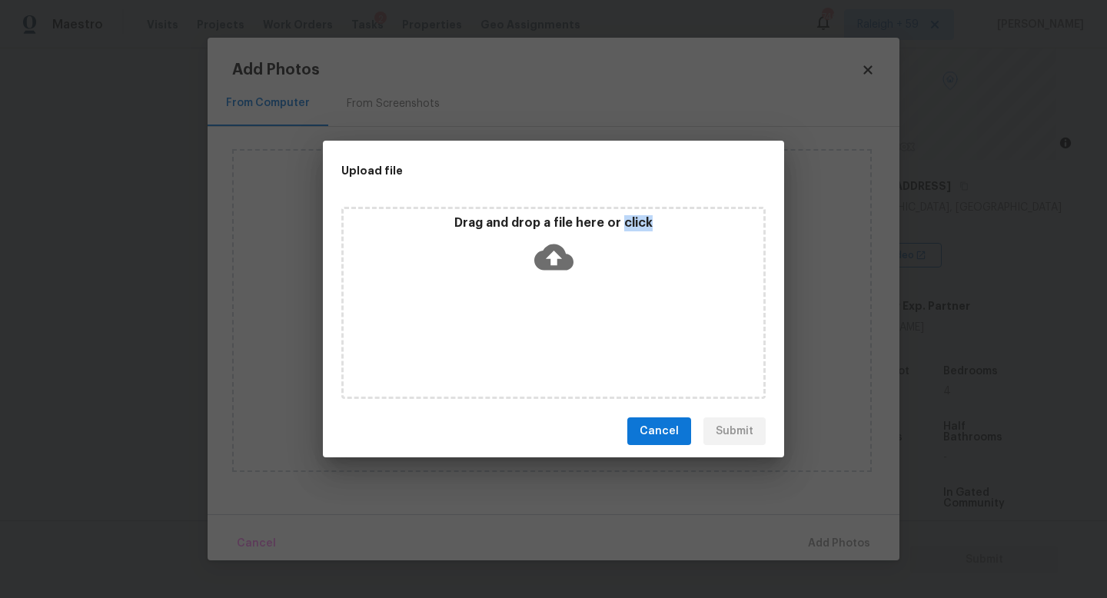
click at [549, 316] on div "Drag and drop a file here or click" at bounding box center [553, 303] width 424 height 192
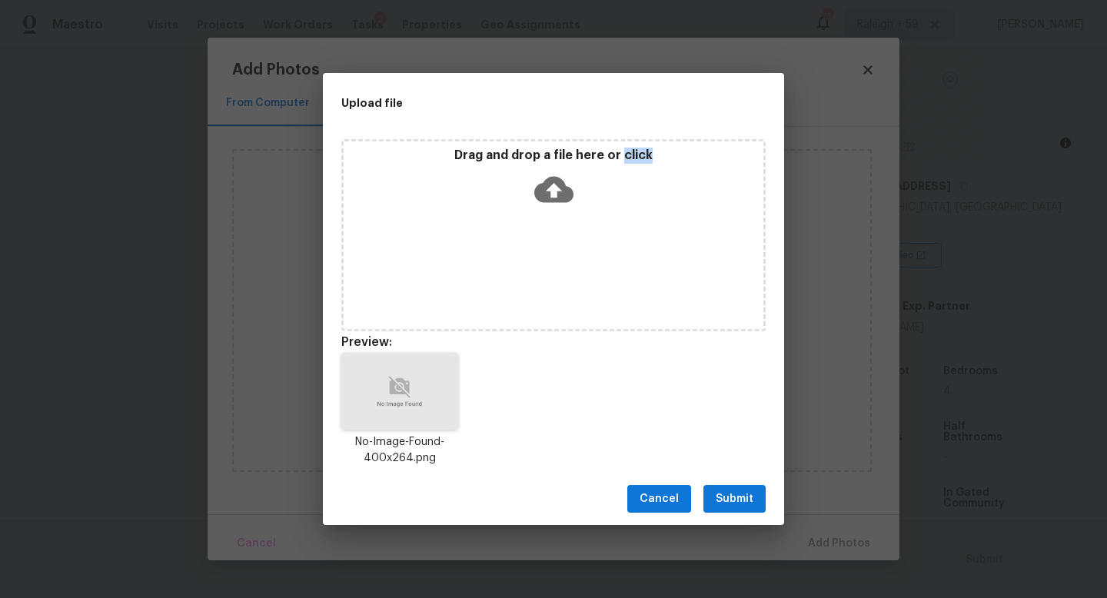
click at [735, 491] on span "Submit" at bounding box center [734, 499] width 38 height 19
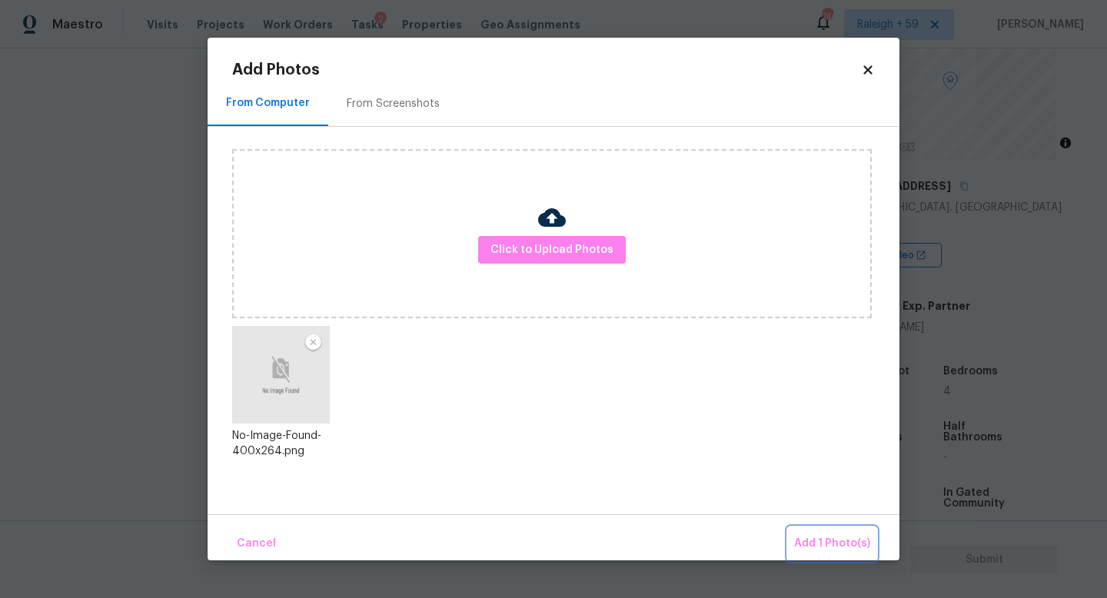
click at [809, 539] on span "Add 1 Photo(s)" at bounding box center [832, 543] width 76 height 19
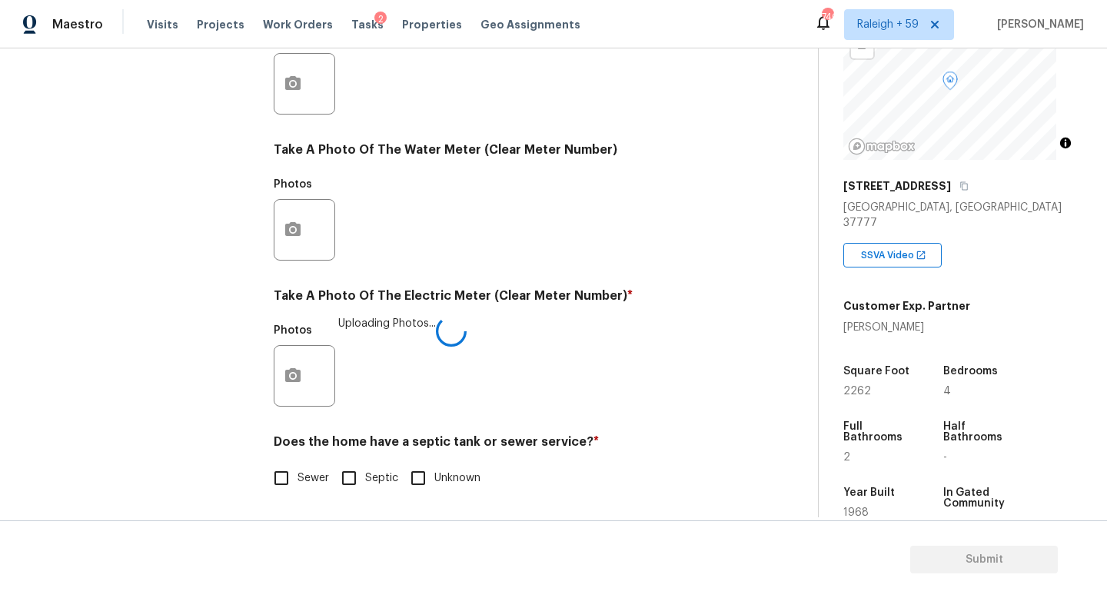
click at [432, 470] on input "Unknown" at bounding box center [418, 478] width 32 height 32
checkbox input "true"
click at [374, 470] on span "Septic" at bounding box center [381, 478] width 33 height 16
click at [365, 467] on input "Septic" at bounding box center [349, 478] width 32 height 32
checkbox input "true"
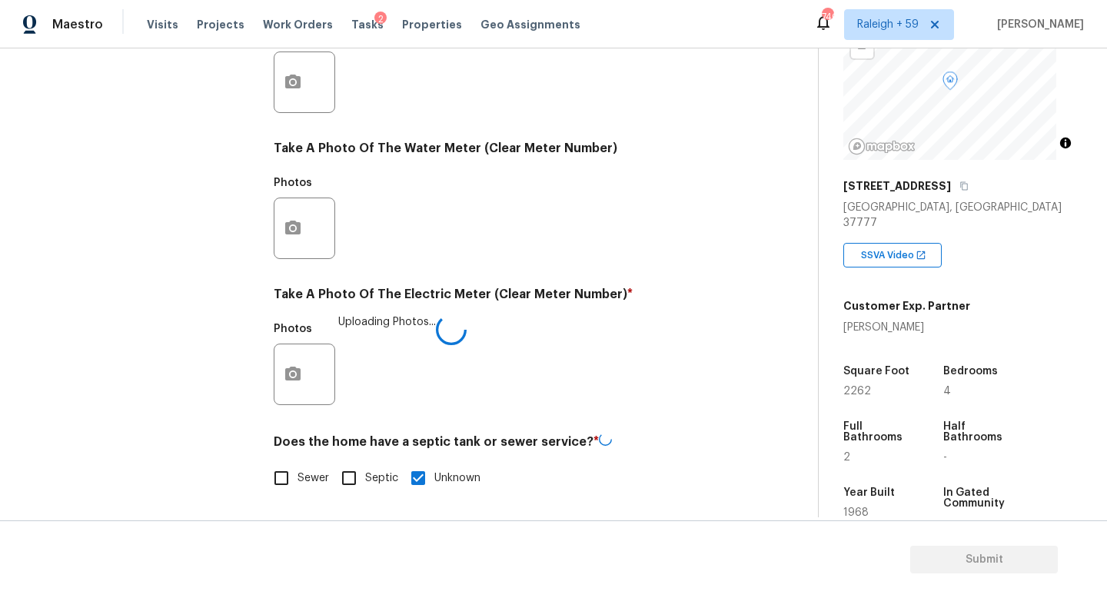
checkbox input "false"
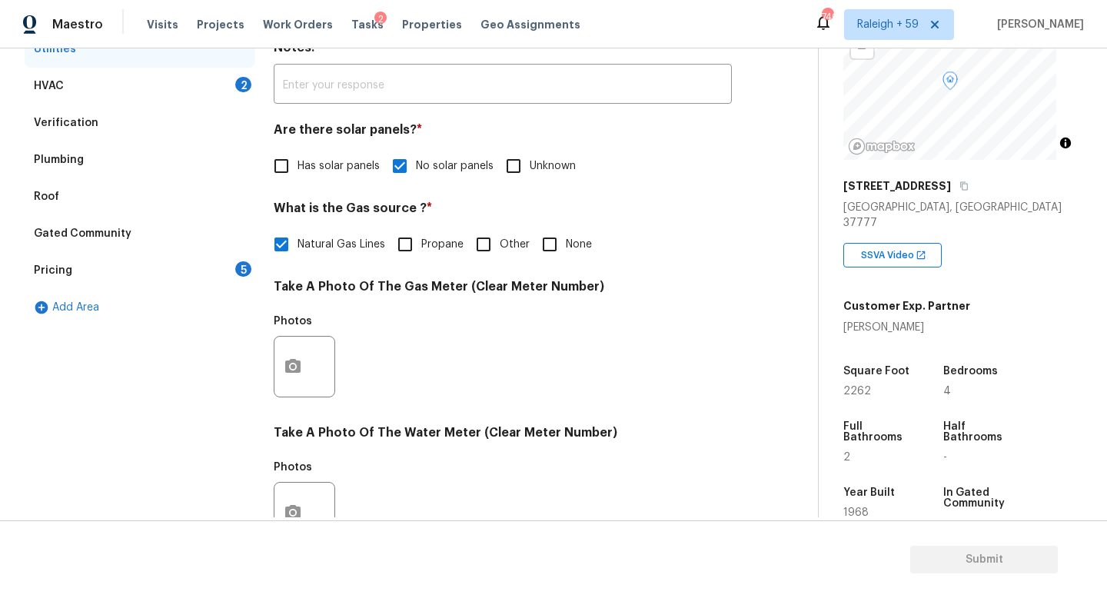
click at [235, 268] on div "5" at bounding box center [243, 268] width 16 height 15
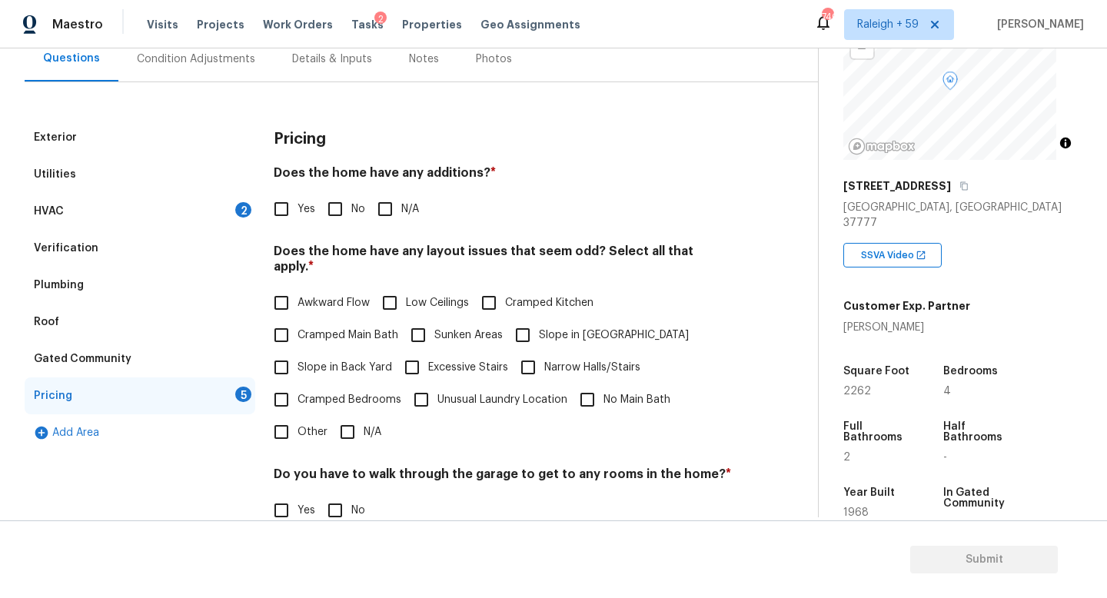
scroll to position [131, 0]
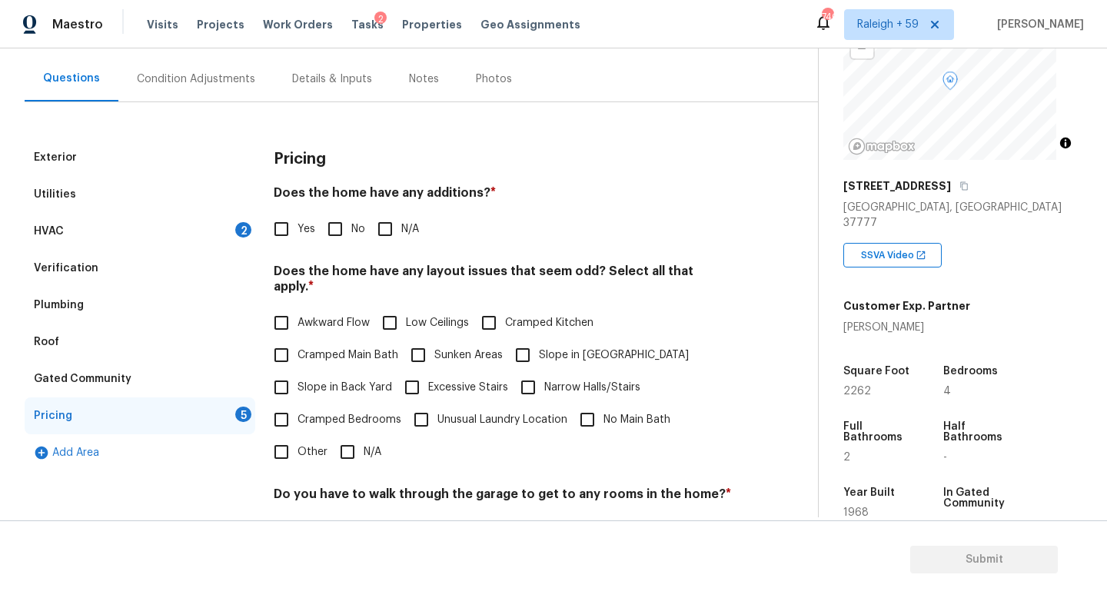
click at [327, 214] on input "No" at bounding box center [335, 229] width 32 height 32
checkbox input "true"
click at [351, 454] on input "N/A" at bounding box center [347, 452] width 32 height 32
checkbox input "true"
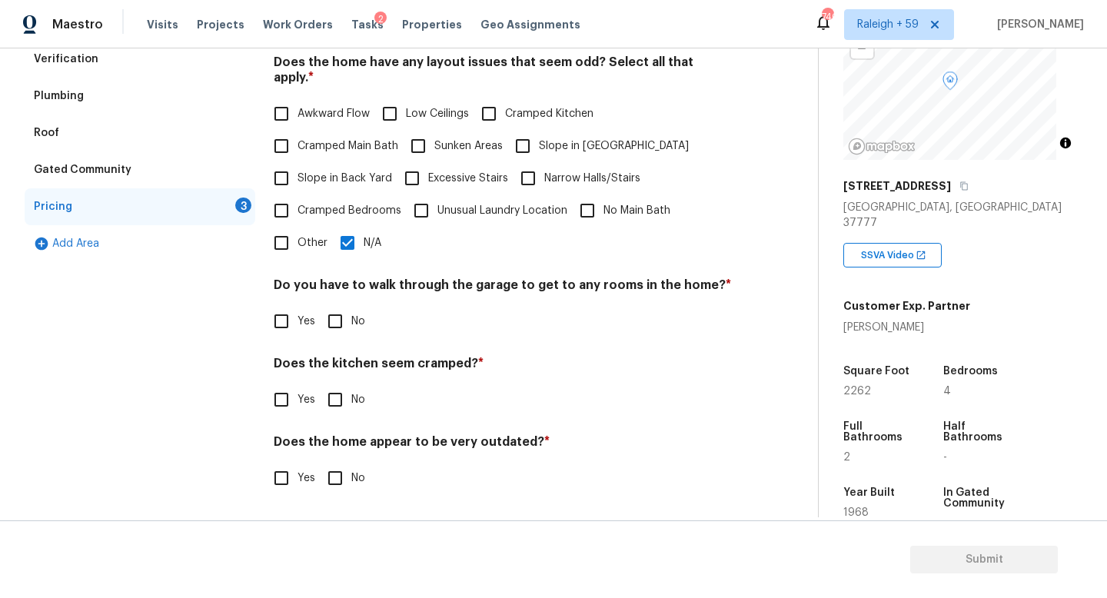
scroll to position [351, 0]
click at [346, 310] on input "No" at bounding box center [335, 321] width 32 height 32
checkbox input "true"
click at [342, 404] on div "Pricing Does the home have any additions? * Yes No N/A Does the home have any l…" at bounding box center [503, 221] width 458 height 583
click at [340, 468] on input "No" at bounding box center [335, 478] width 32 height 32
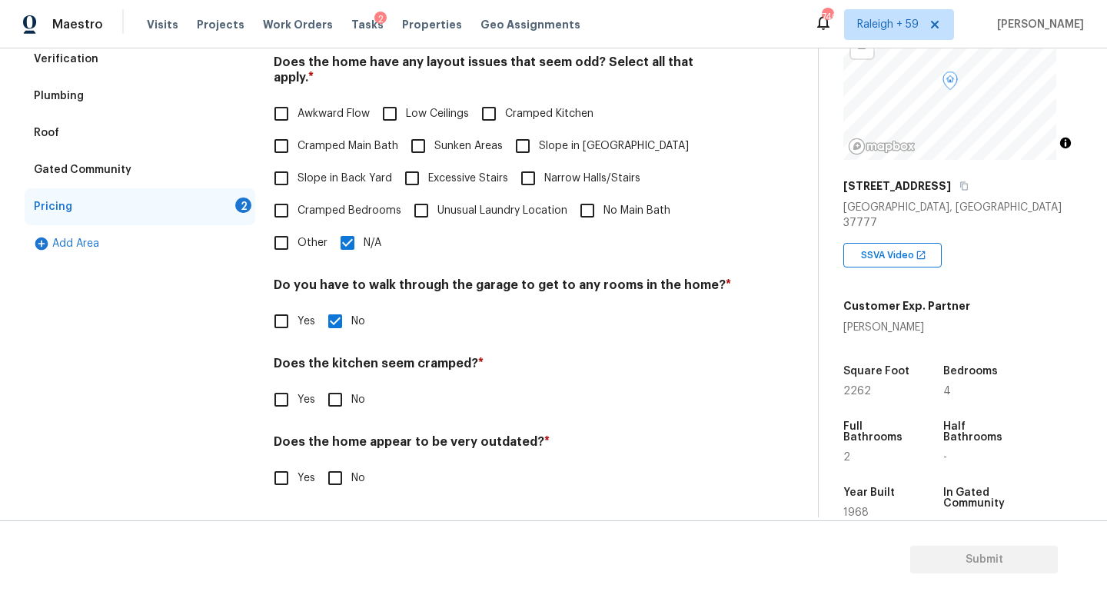
checkbox input "true"
click at [336, 391] on input "No" at bounding box center [335, 398] width 32 height 32
checkbox input "true"
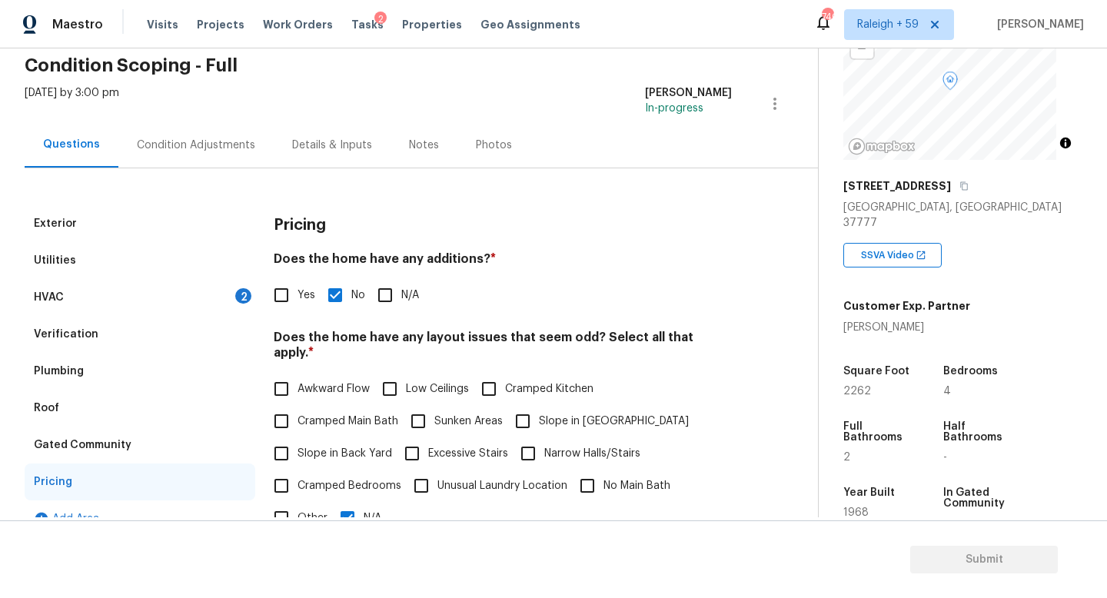
scroll to position [0, 0]
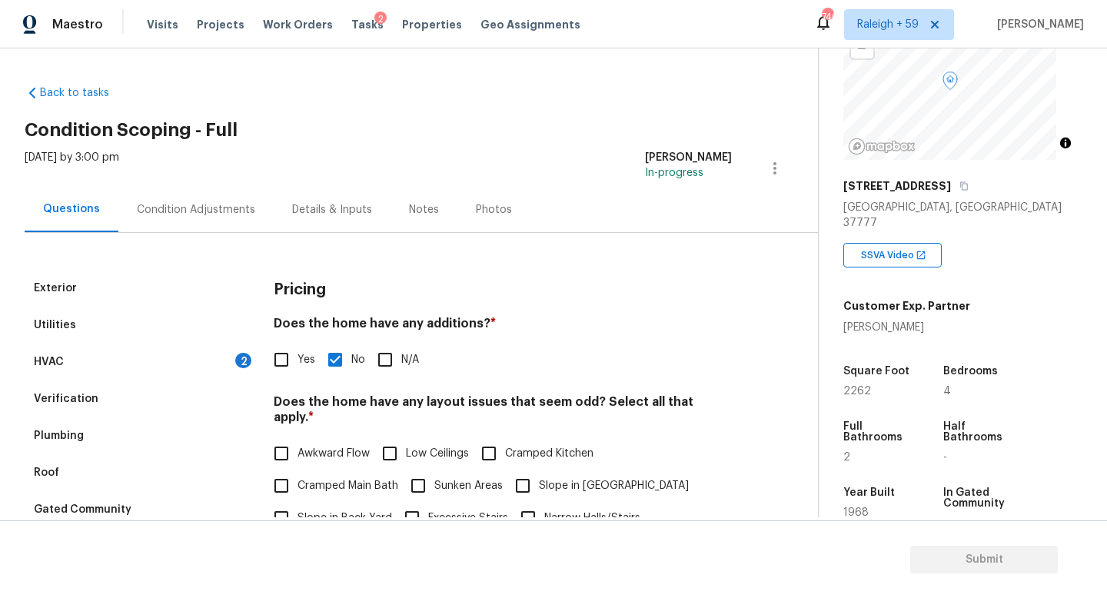
click at [305, 214] on div "Details & Inputs" at bounding box center [332, 209] width 80 height 15
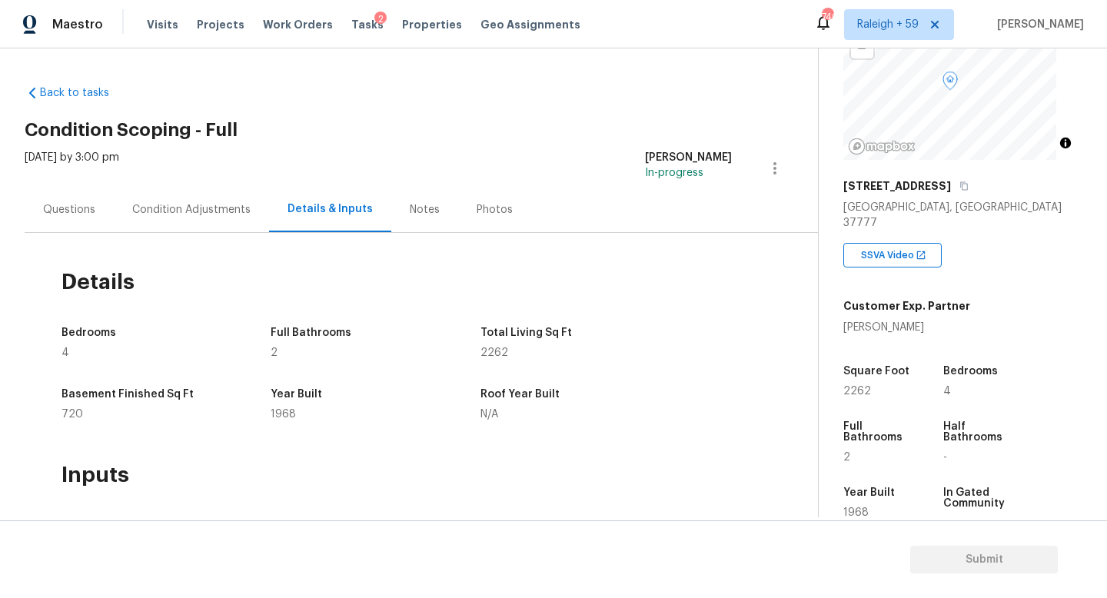
click at [65, 211] on div "Questions" at bounding box center [69, 209] width 52 height 15
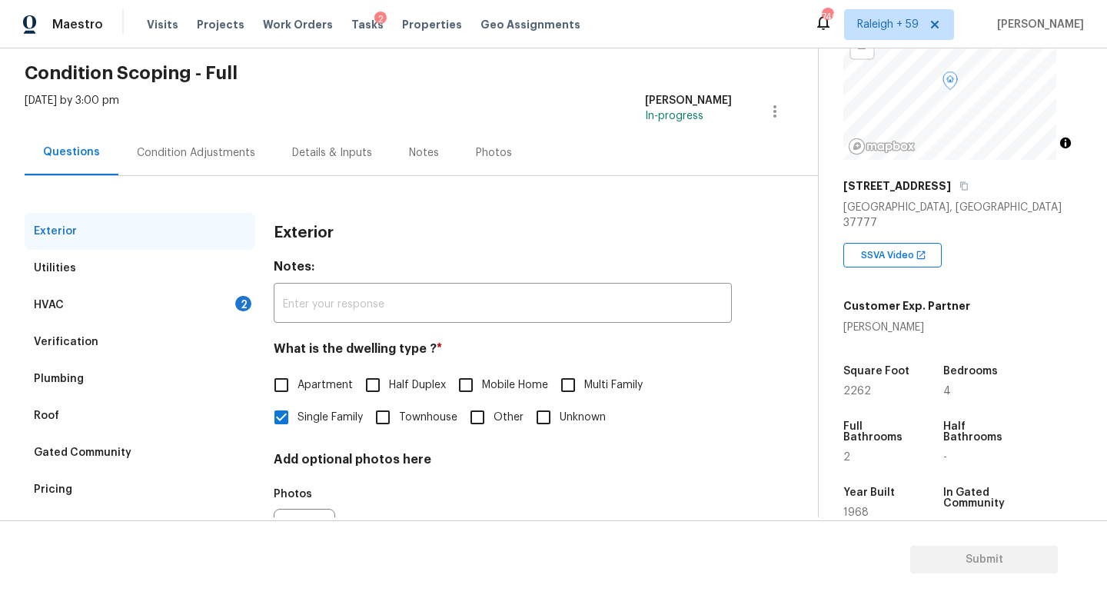
scroll to position [56, 0]
click at [201, 297] on div "HVAC 2" at bounding box center [140, 305] width 231 height 37
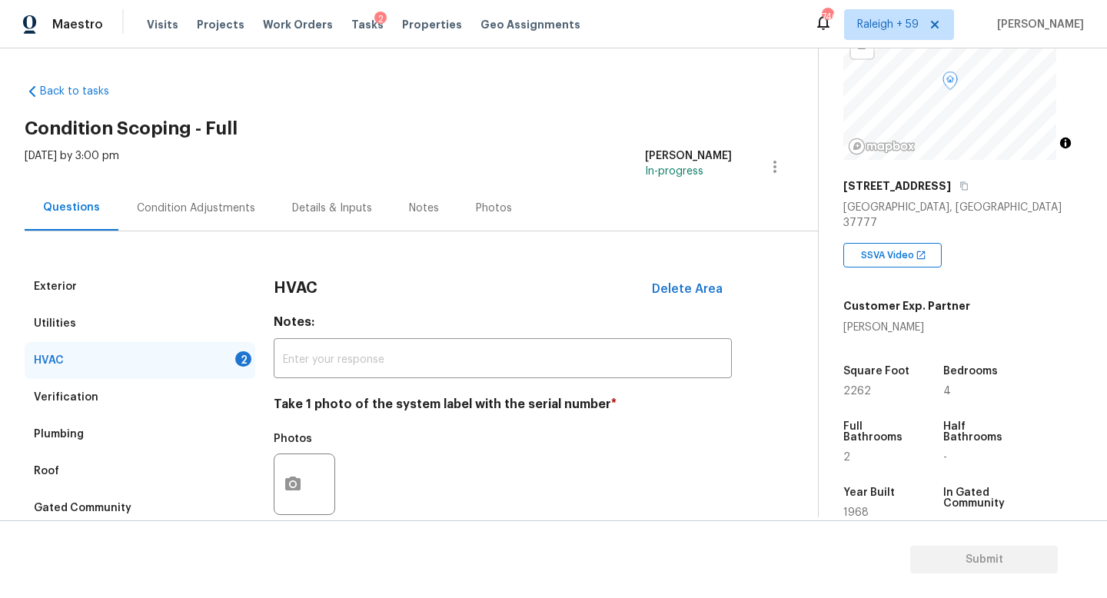
scroll to position [0, 0]
click at [244, 234] on div "Exterior Utilities HVAC 2 Verification Plumbing Roof Gated Community Pricing Ad…" at bounding box center [403, 469] width 756 height 472
click at [227, 214] on div "Condition Adjustments" at bounding box center [196, 209] width 118 height 15
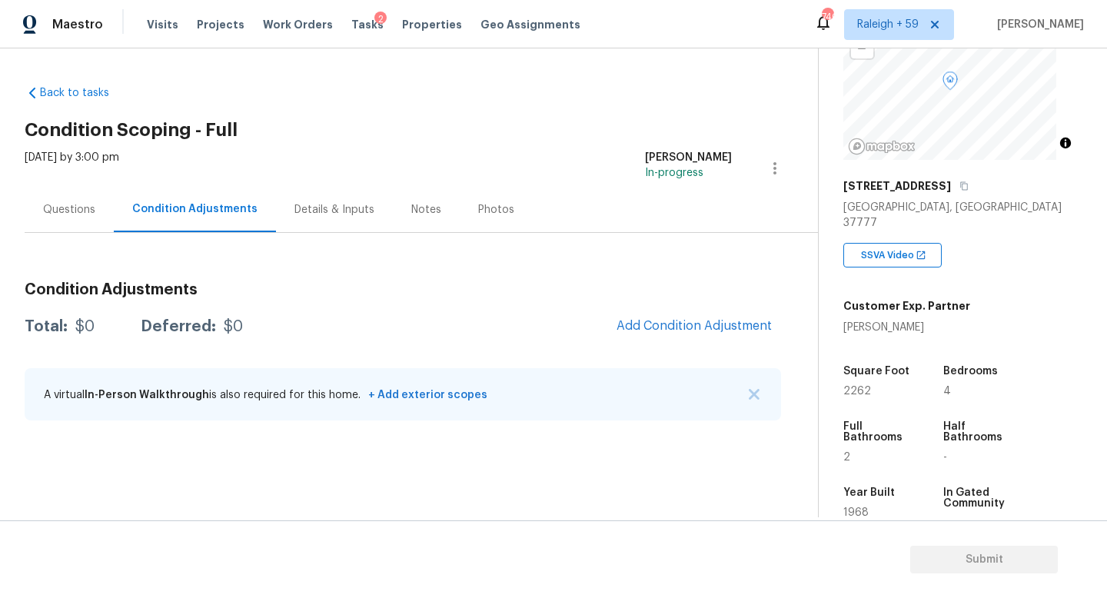
click at [303, 195] on div "Details & Inputs" at bounding box center [334, 209] width 117 height 45
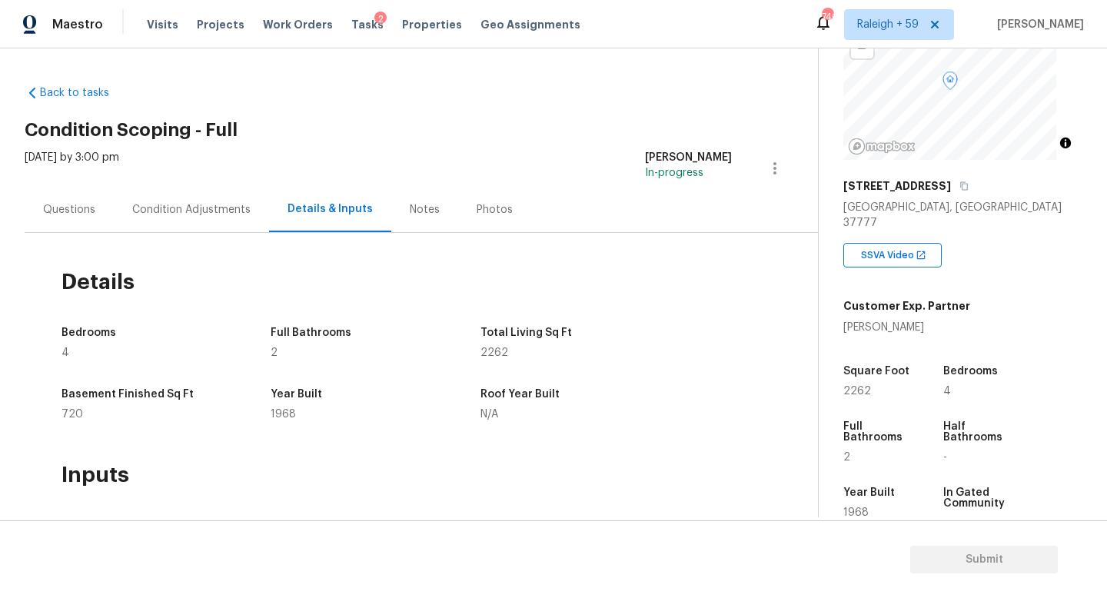
click at [173, 193] on div "Condition Adjustments" at bounding box center [191, 209] width 155 height 45
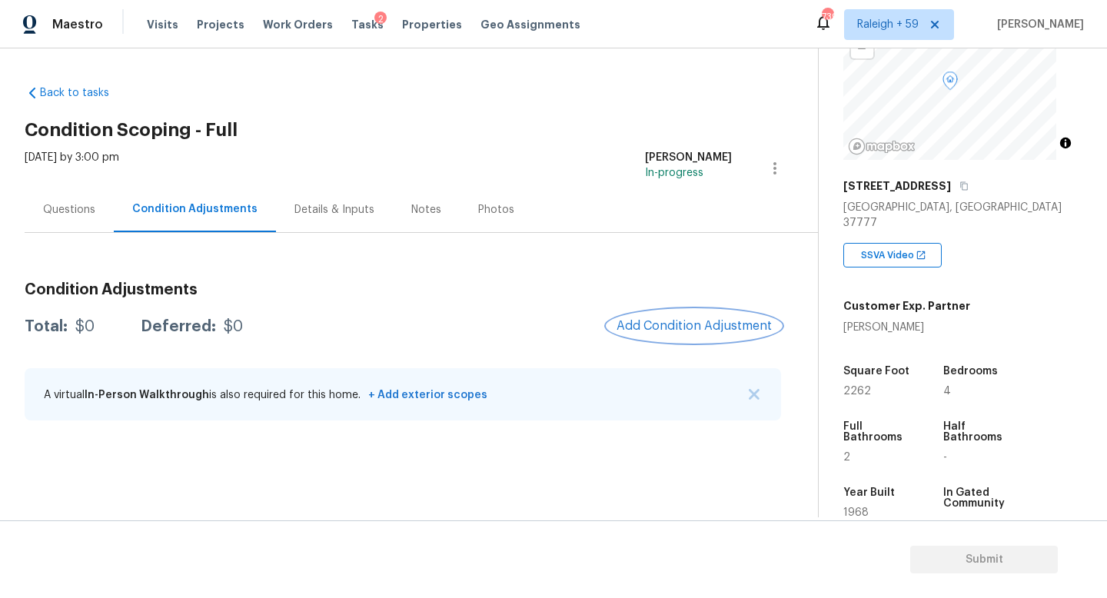
click at [674, 323] on span "Add Condition Adjustment" at bounding box center [693, 326] width 155 height 14
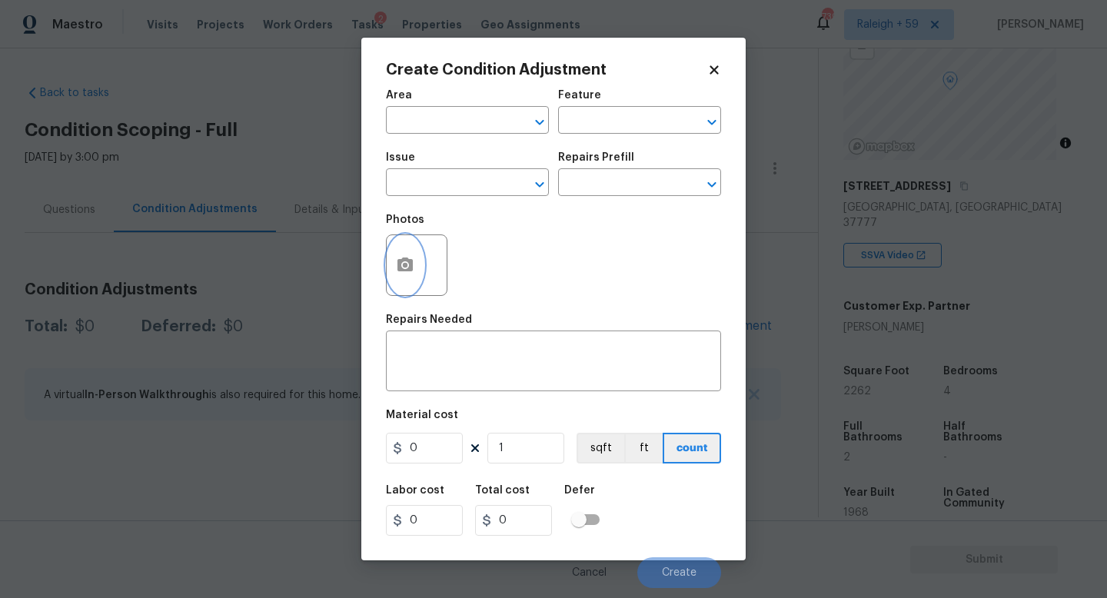
click at [387, 270] on button "button" at bounding box center [405, 265] width 37 height 60
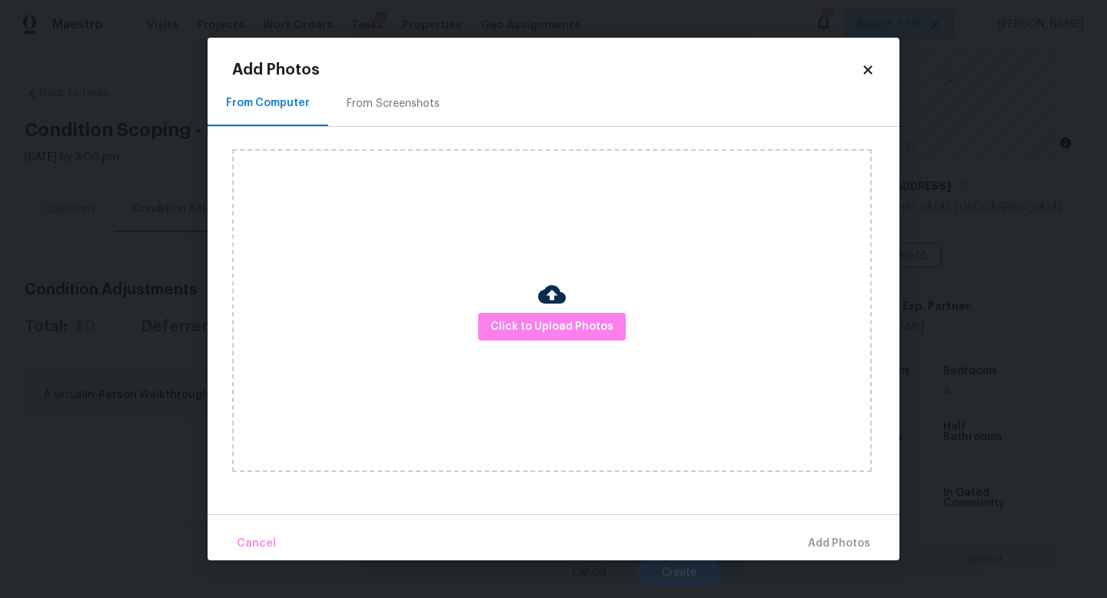
click at [546, 343] on div "Click to Upload Photos" at bounding box center [551, 310] width 639 height 323
click at [546, 332] on span "Click to Upload Photos" at bounding box center [551, 326] width 123 height 19
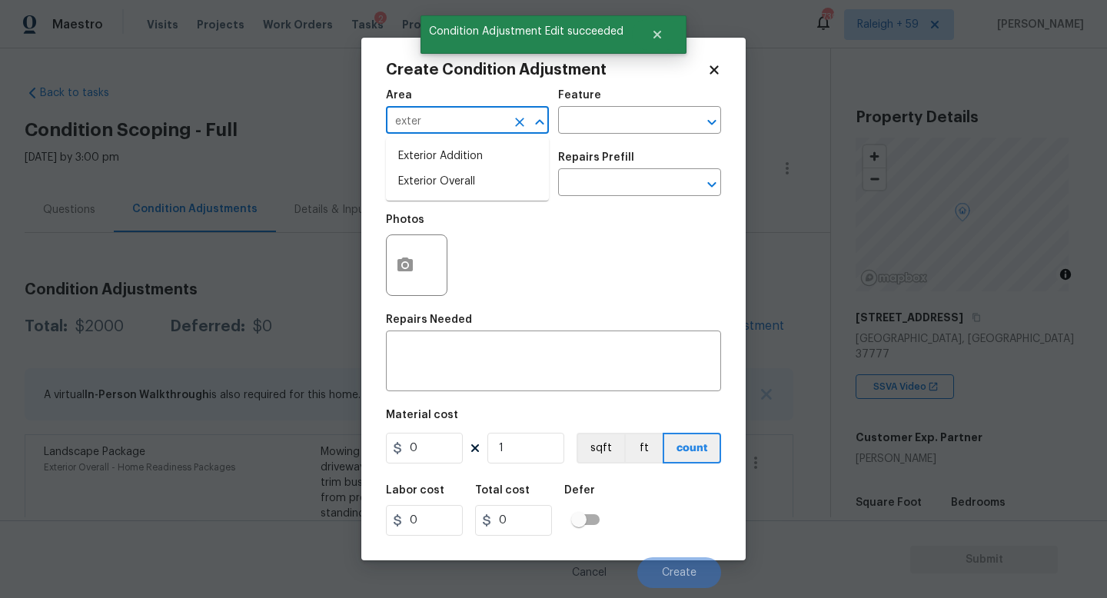
scroll to position [131, 0]
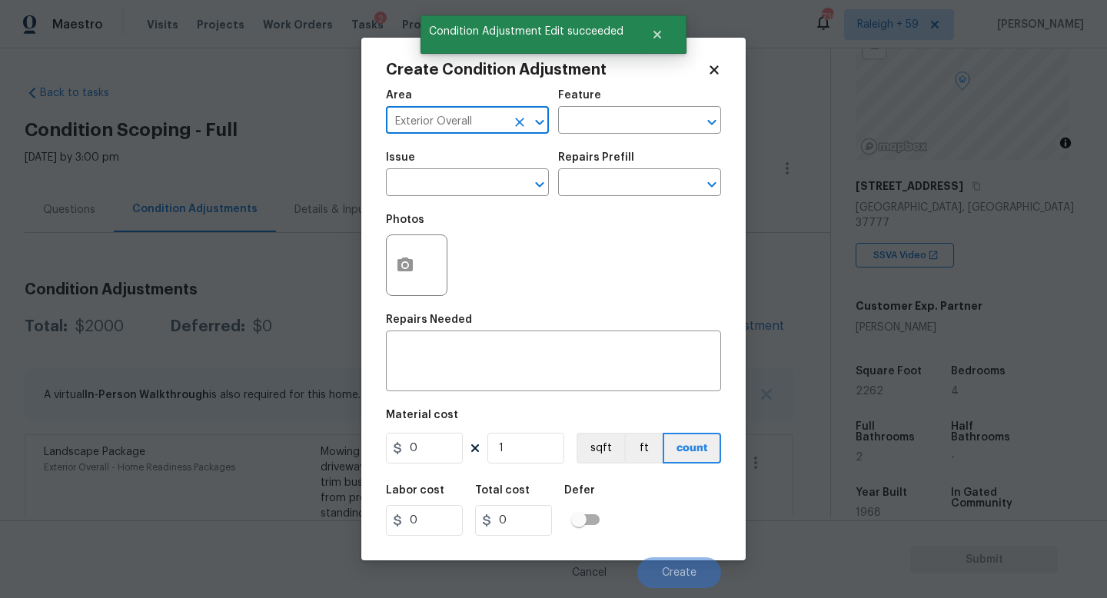
type input "Exterior Overall"
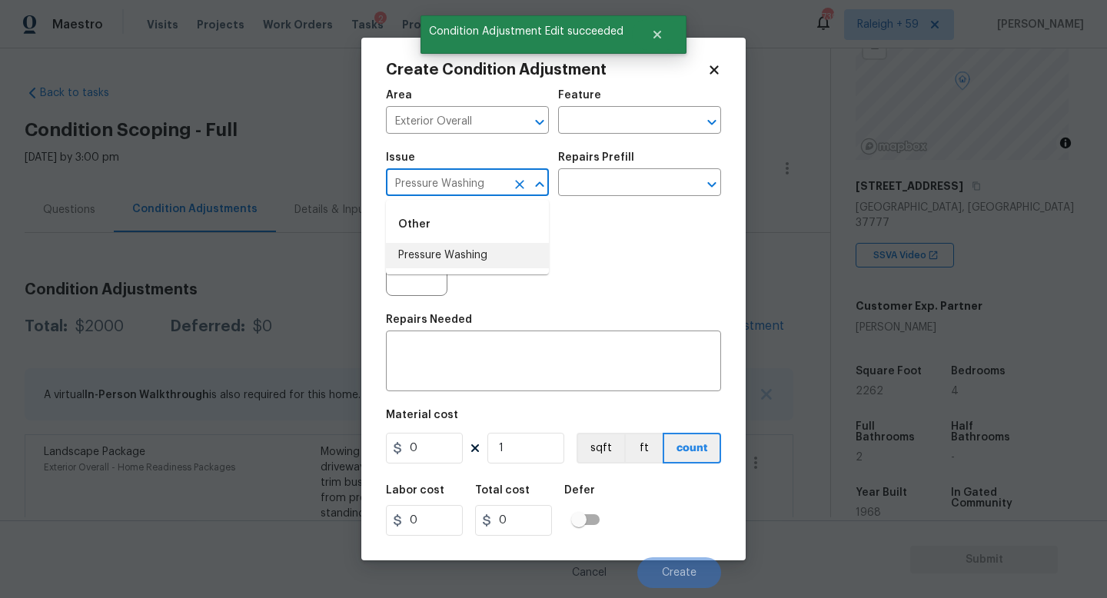
type input "Pressure Washing"
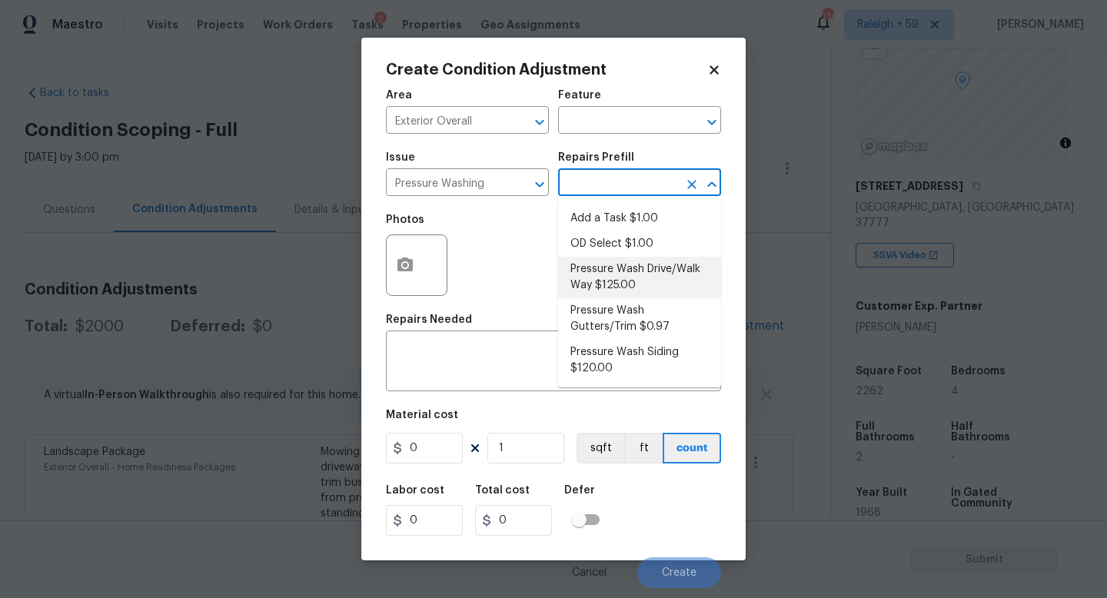
type input "Siding"
type input "125"
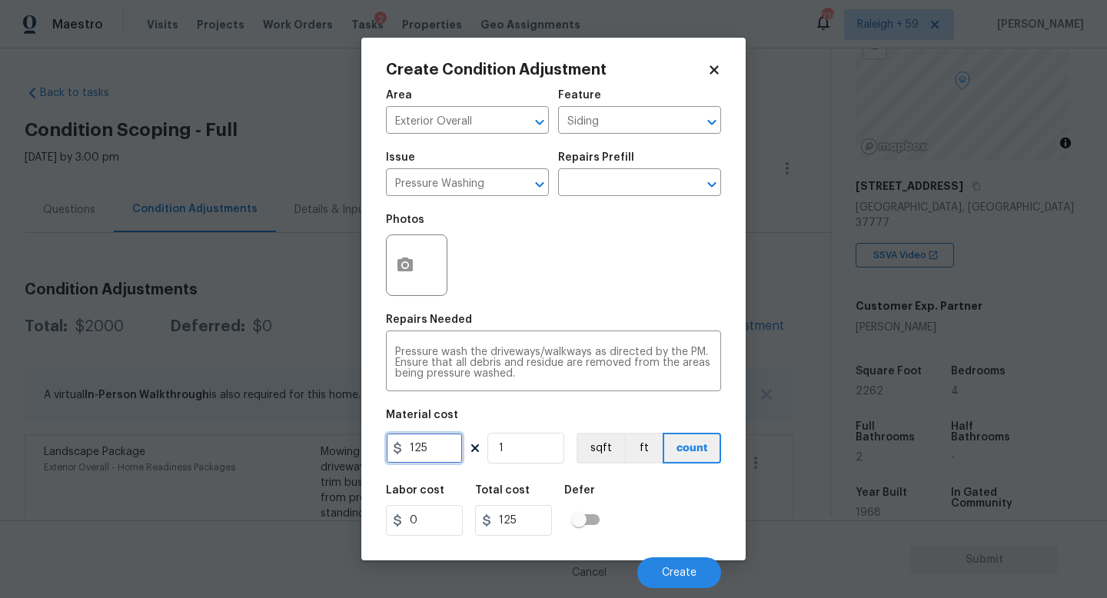
drag, startPoint x: 442, startPoint y: 450, endPoint x: 337, endPoint y: 450, distance: 104.5
click at [337, 450] on div "Create Condition Adjustment Area Exterior Overall ​ Feature Siding ​ Issue Pres…" at bounding box center [553, 299] width 1107 height 598
type input "200"
click at [679, 578] on span "Create" at bounding box center [679, 573] width 35 height 12
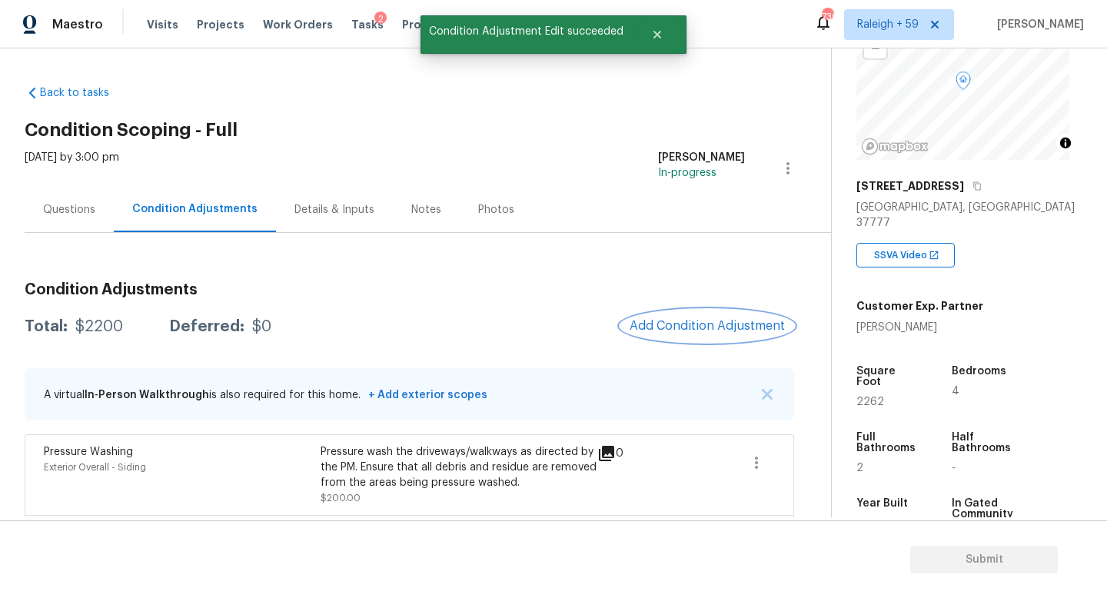
click at [689, 313] on button "Add Condition Adjustment" at bounding box center [707, 326] width 174 height 32
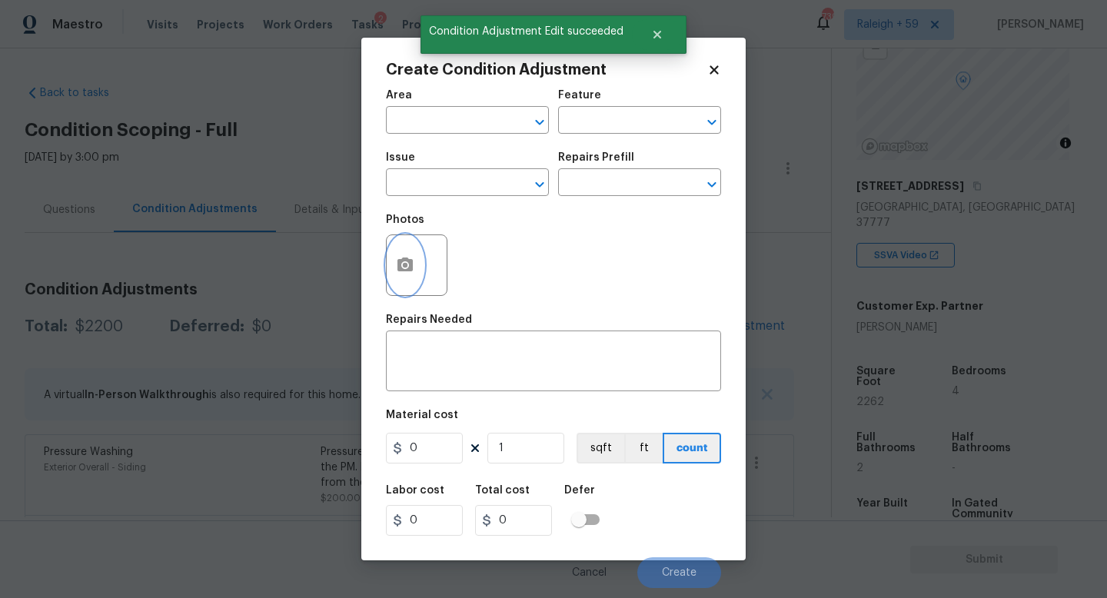
click at [414, 257] on button "button" at bounding box center [405, 265] width 37 height 60
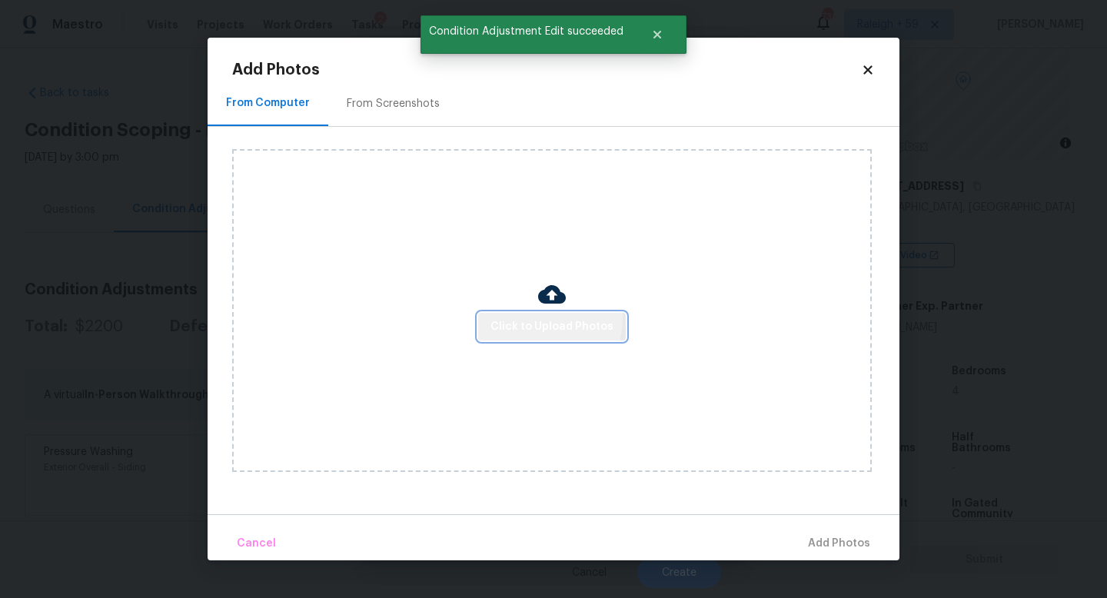
click at [516, 317] on button "Click to Upload Photos" at bounding box center [552, 327] width 148 height 28
